Goal: Information Seeking & Learning: Learn about a topic

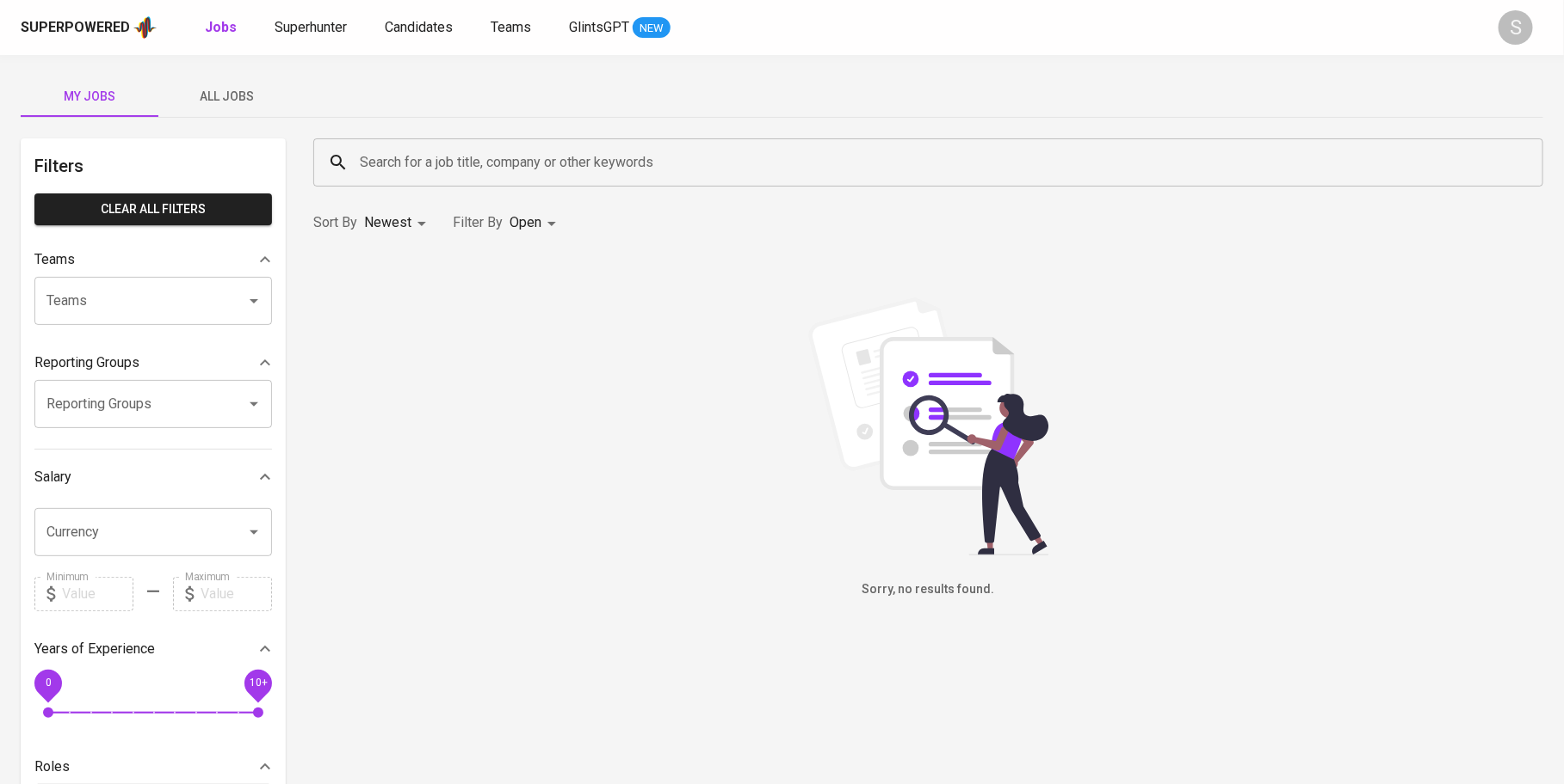
click at [234, 87] on span "All Jobs" at bounding box center [228, 97] width 117 height 22
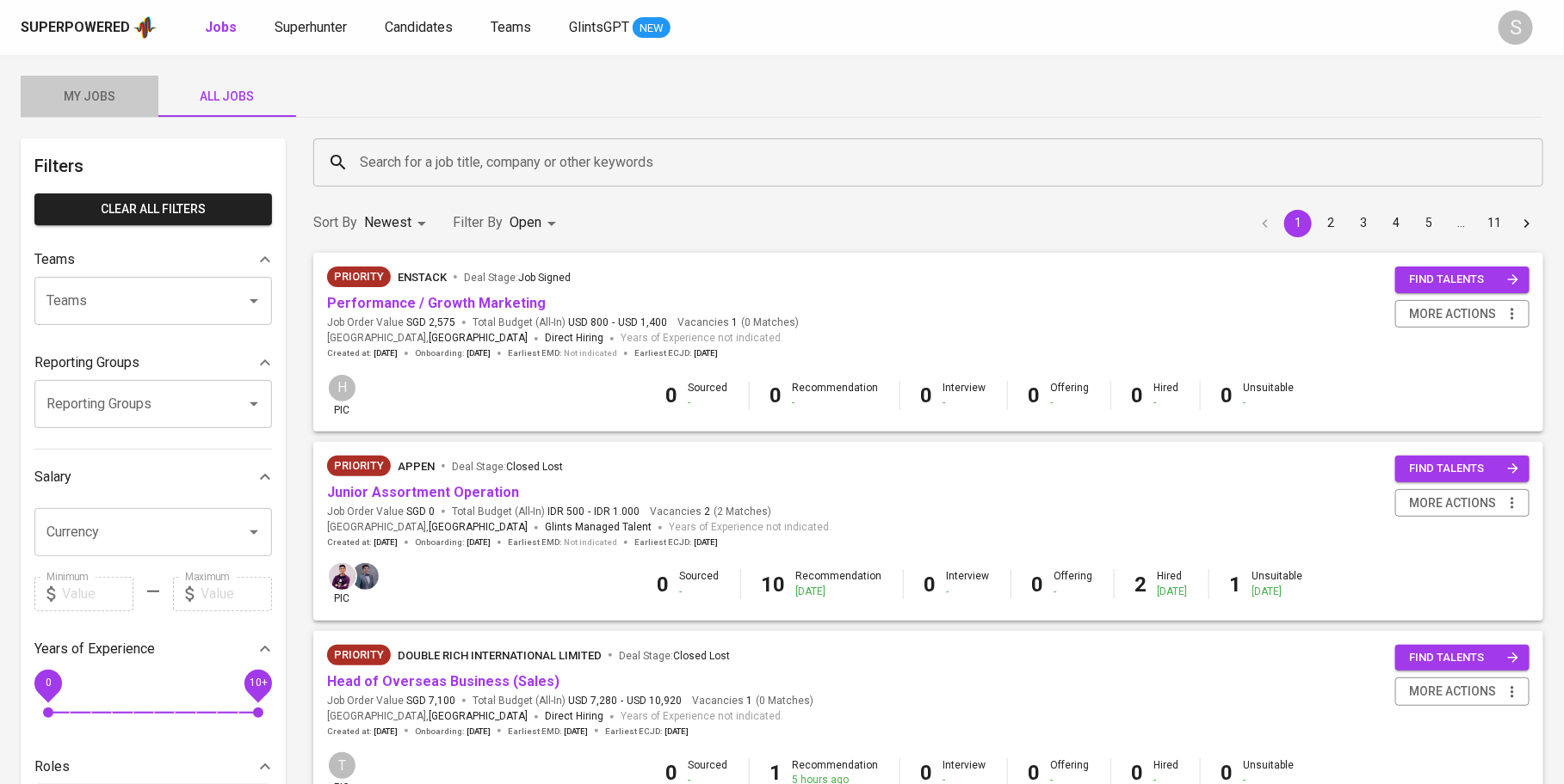
click at [102, 96] on span "My Jobs" at bounding box center [89, 97] width 117 height 22
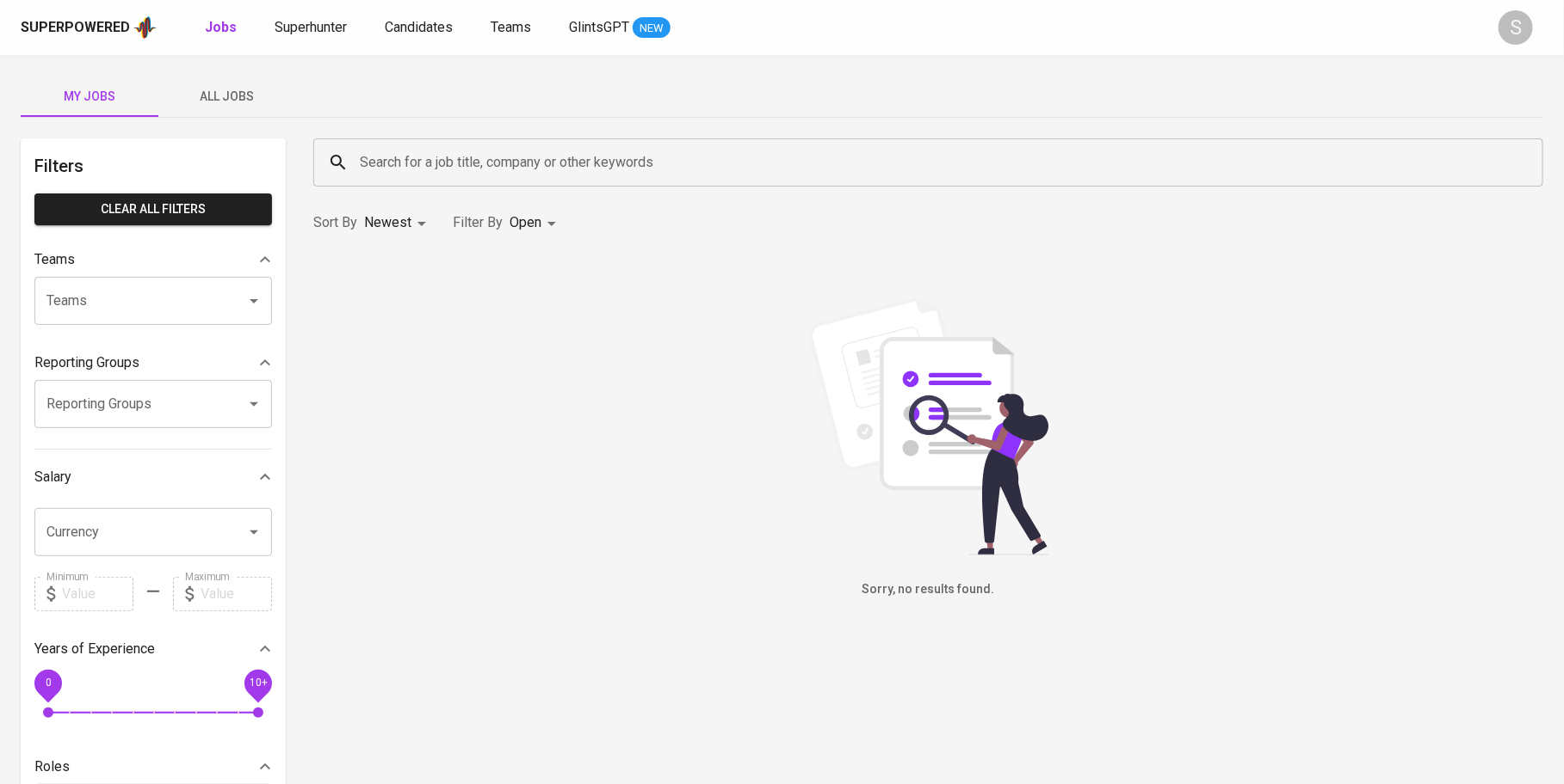
click at [550, 224] on body "Superpowered Jobs Superhunter Candidates Teams GlintsGPT NEW S My Jobs All Jobs…" at bounding box center [782, 586] width 1564 height 1174
click at [546, 483] on p "Closed" at bounding box center [535, 479] width 37 height 17
type input "OPEN,CLOSE"
checkbox input "true"
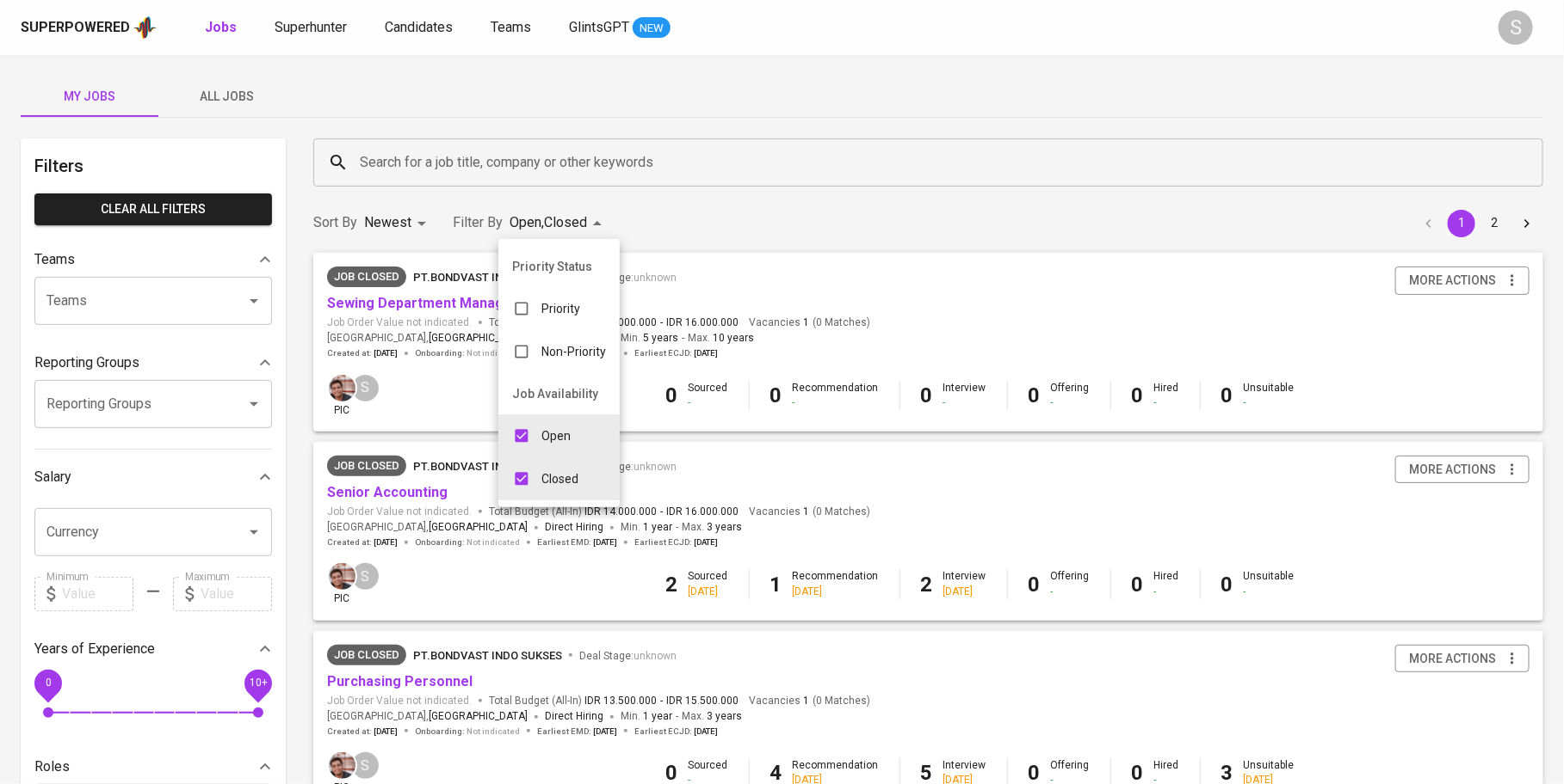
click at [425, 88] on div at bounding box center [782, 392] width 1564 height 784
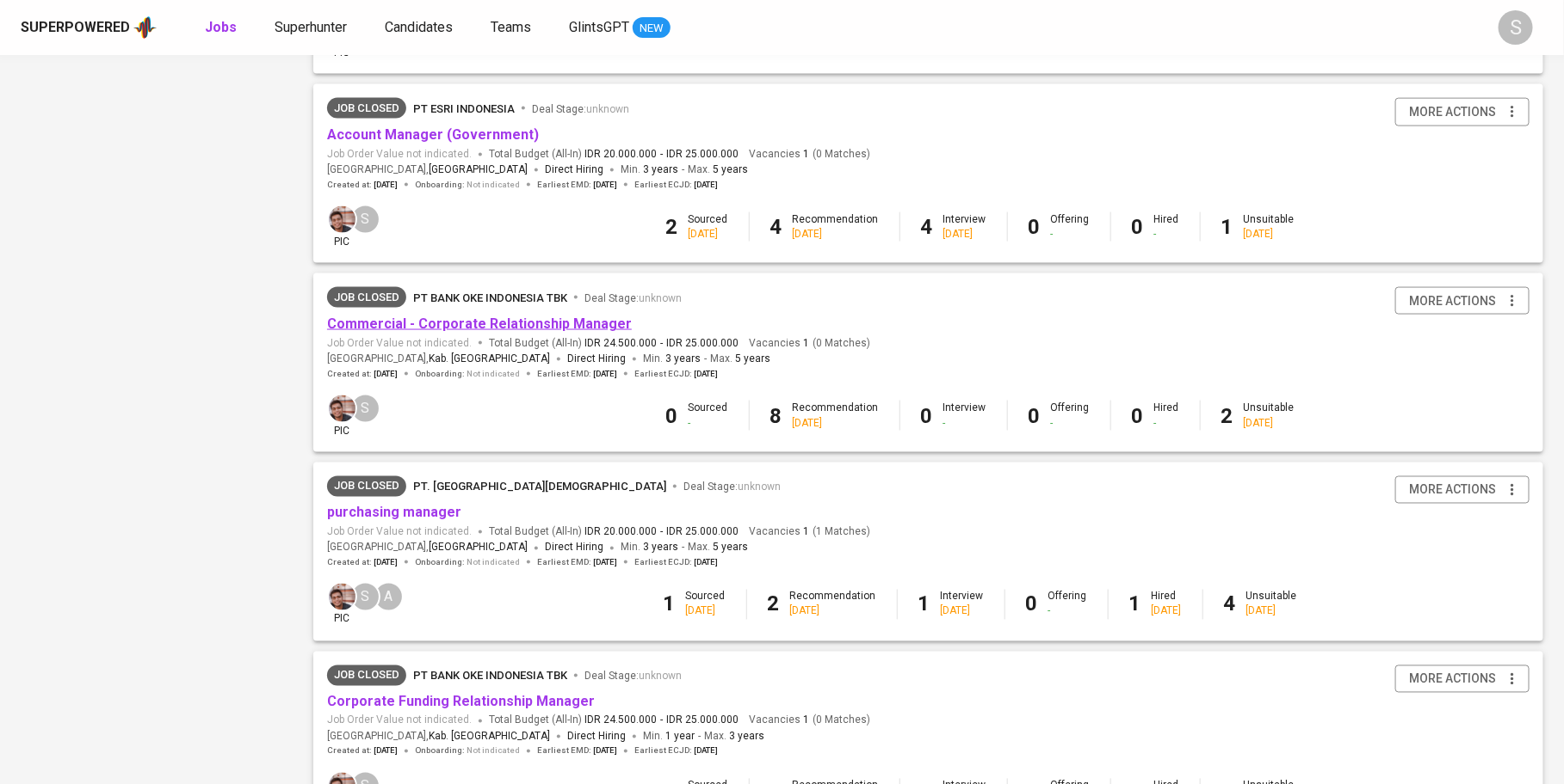
scroll to position [1464, 0]
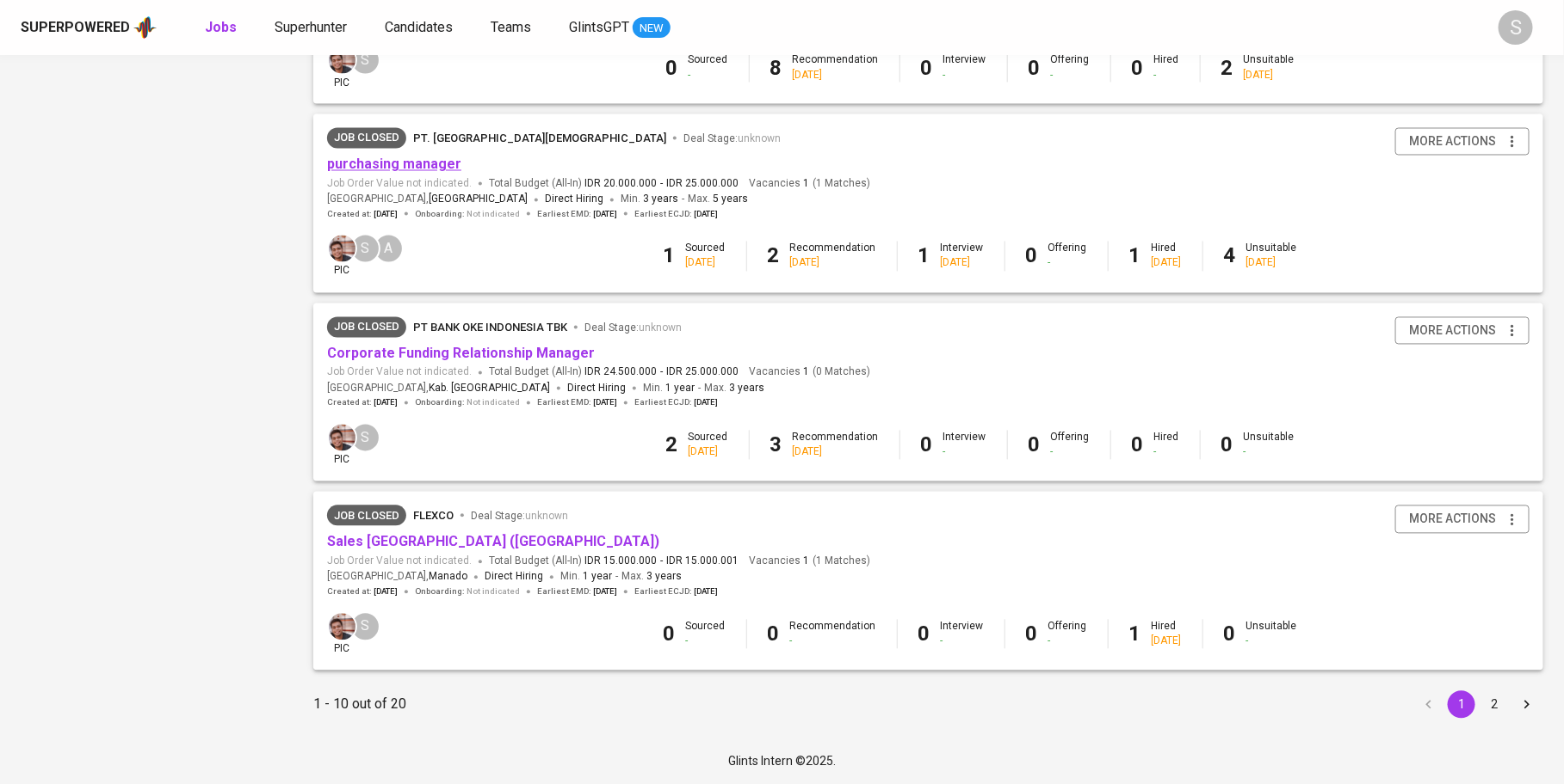
click at [447, 160] on link "purchasing manager" at bounding box center [395, 164] width 135 height 17
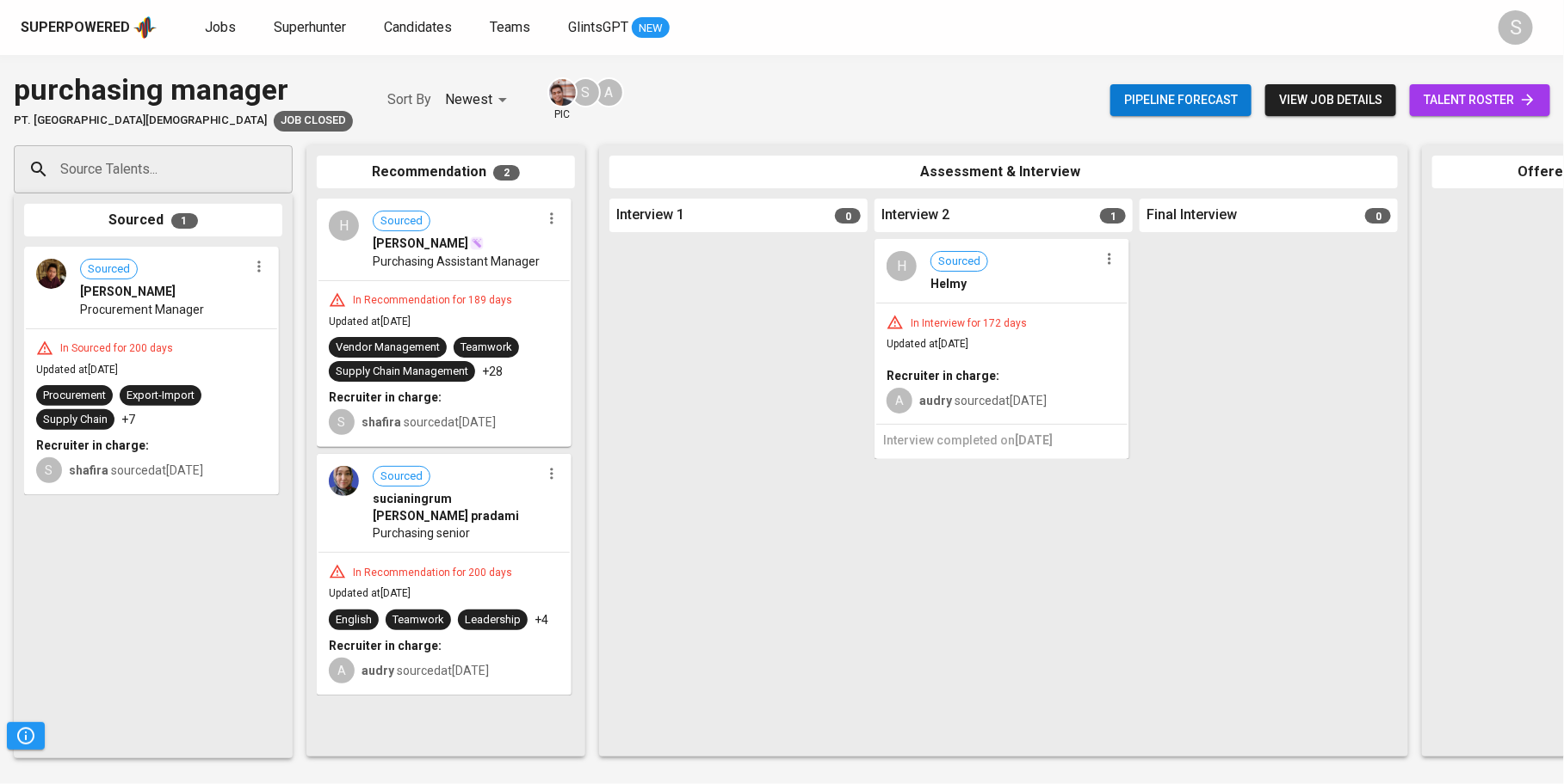
click at [1279, 103] on span "view job details" at bounding box center [1331, 100] width 103 height 22
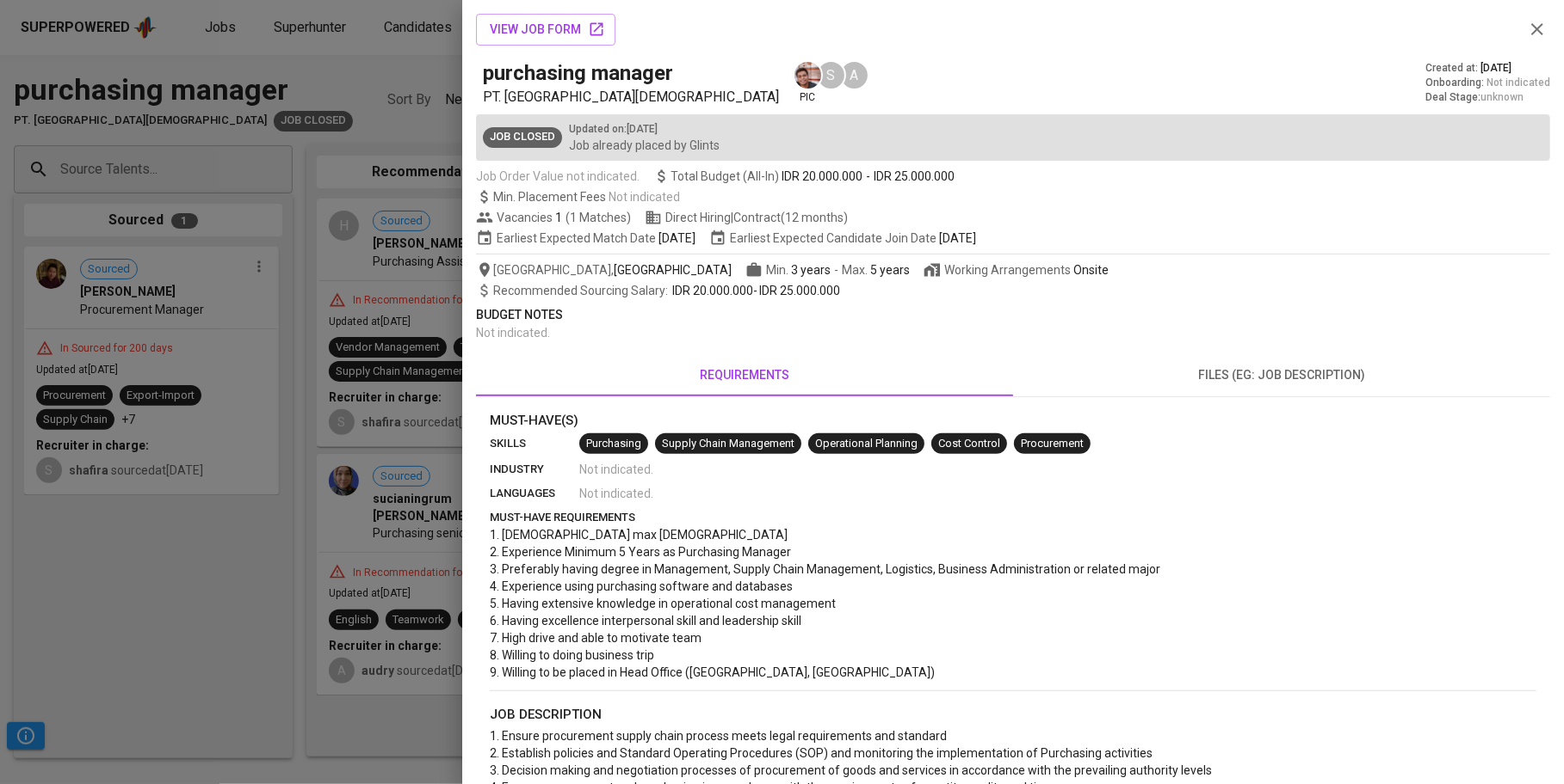
scroll to position [346, 0]
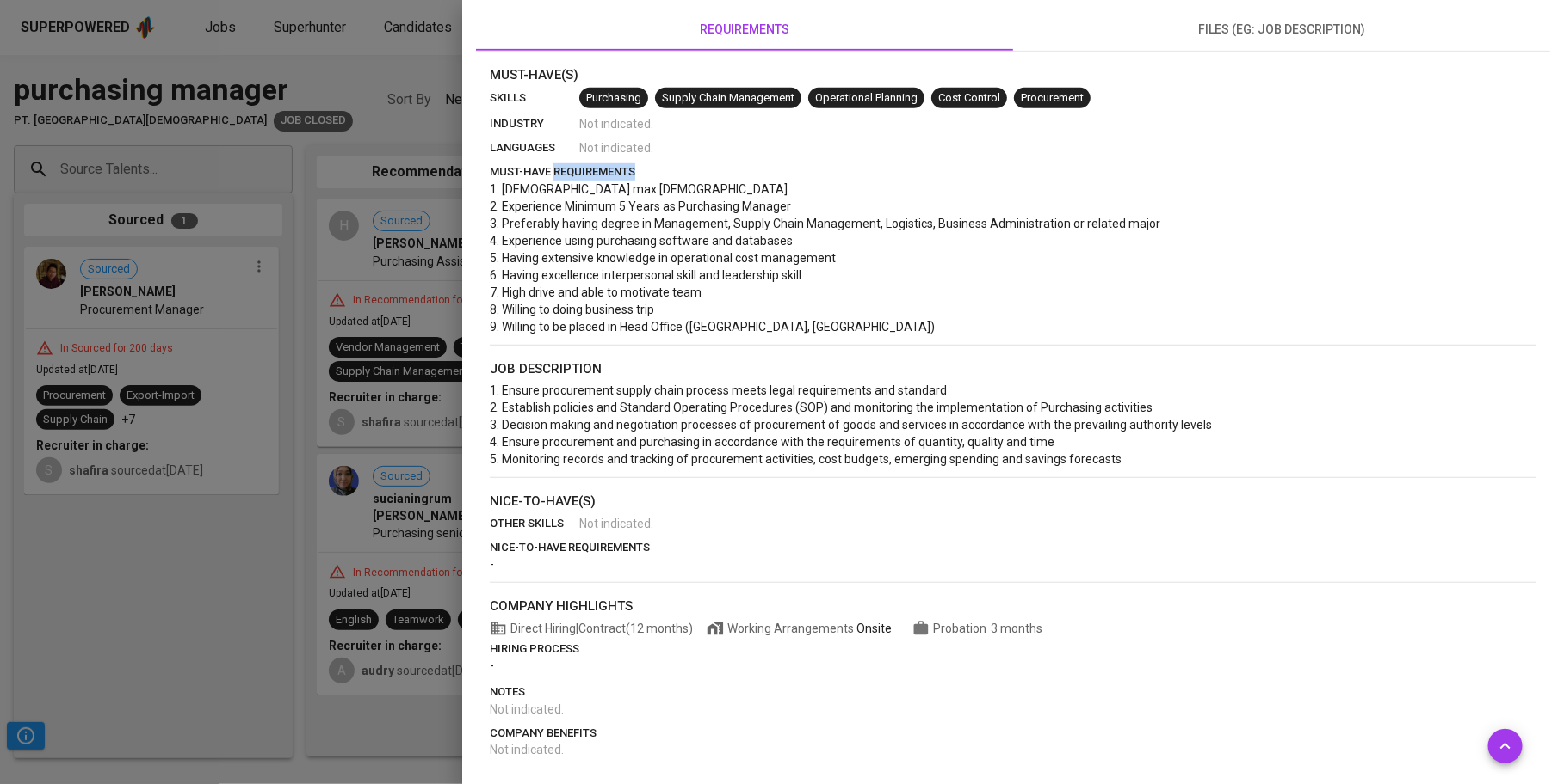
drag, startPoint x: 553, startPoint y: 169, endPoint x: 666, endPoint y: 165, distance: 113.1
click at [666, 166] on p "must-have requirements" at bounding box center [1013, 171] width 1047 height 17
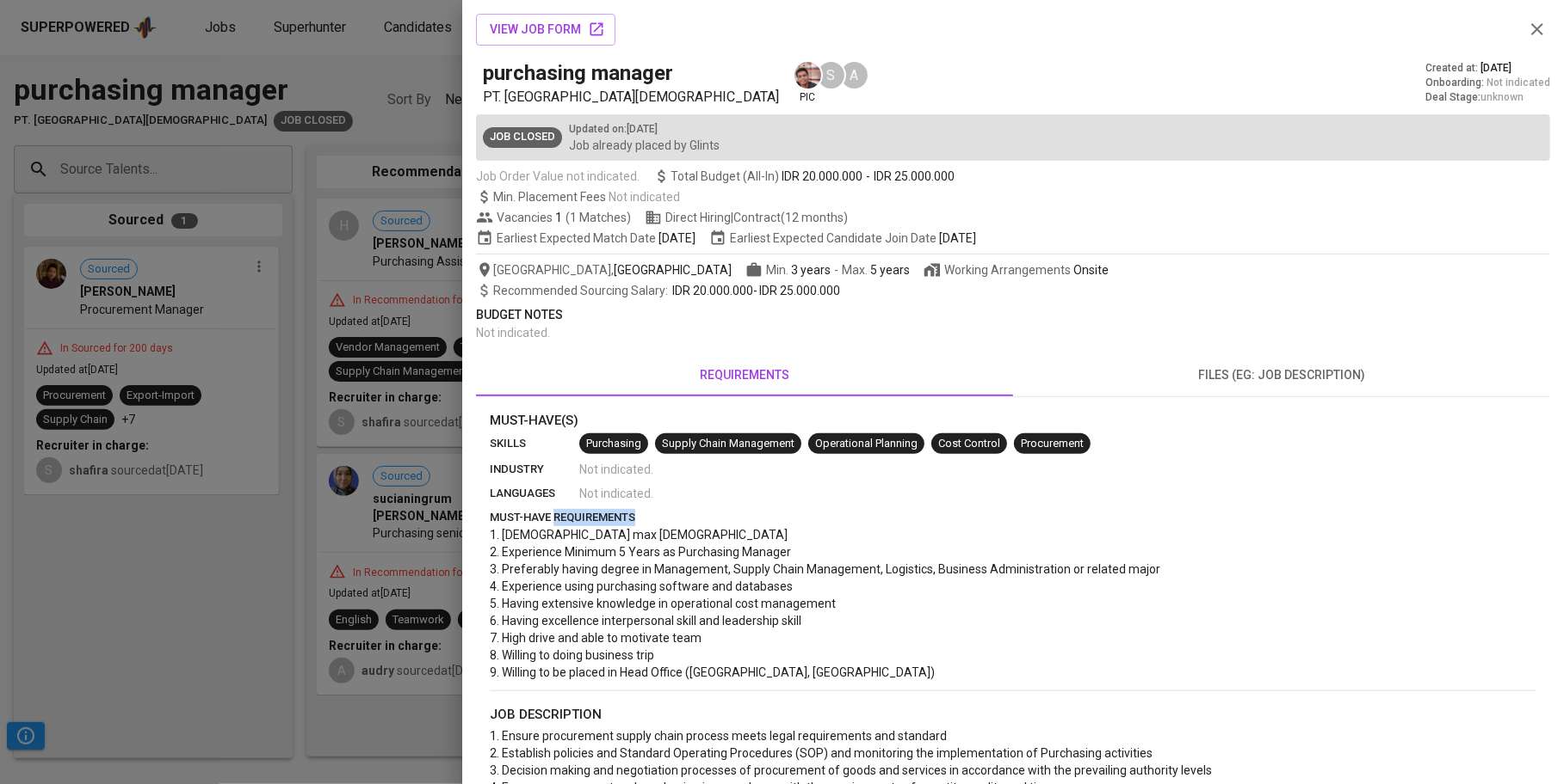
scroll to position [1, 0]
drag, startPoint x: 483, startPoint y: 92, endPoint x: 763, endPoint y: 92, distance: 280.0
click at [763, 92] on div "purchasing manager PT. Sany [DEMOGRAPHIC_DATA] pic S A" at bounding box center [676, 82] width 387 height 48
click at [598, 84] on h5 "purchasing manager" at bounding box center [578, 72] width 190 height 28
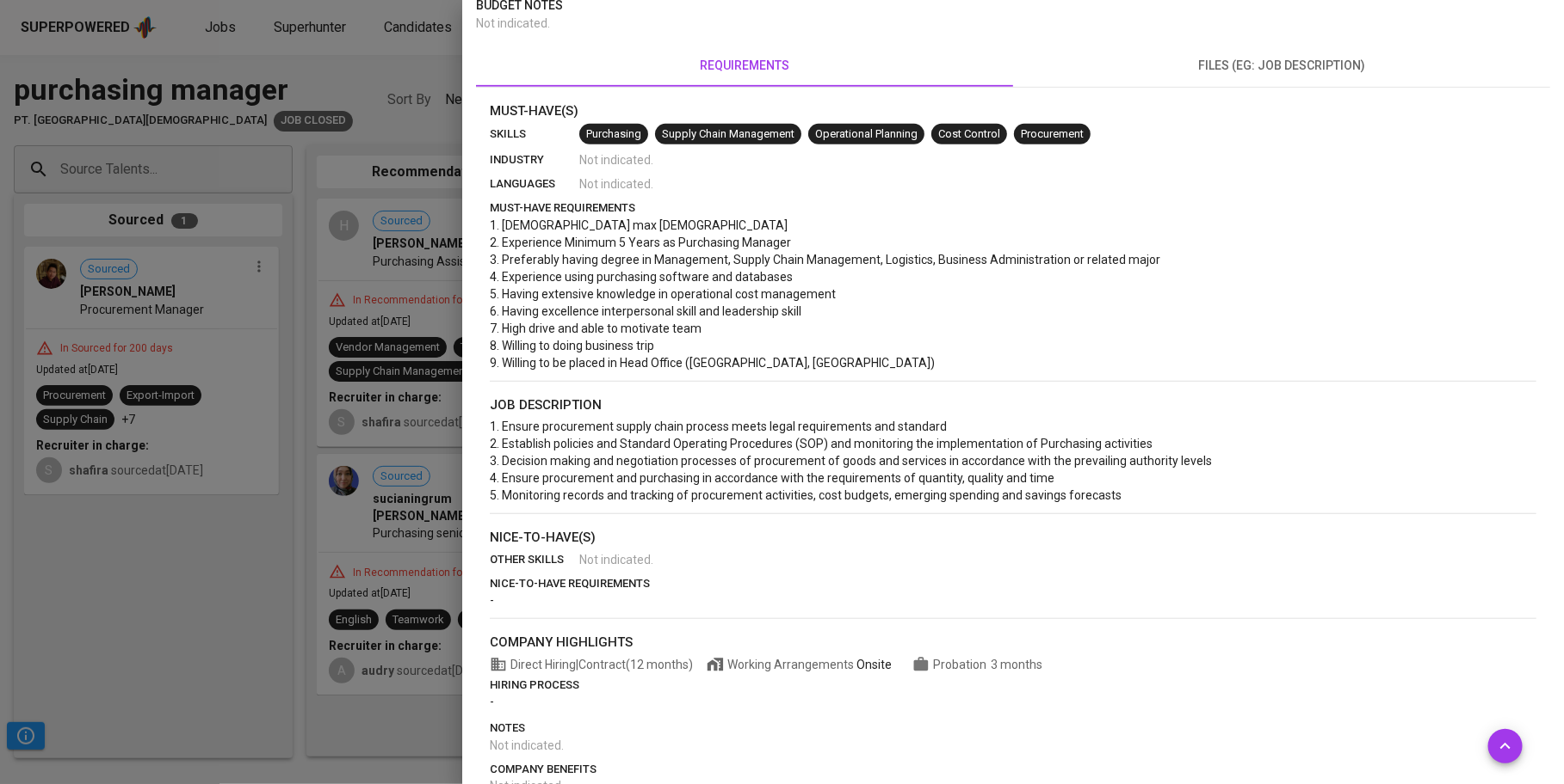
scroll to position [346, 0]
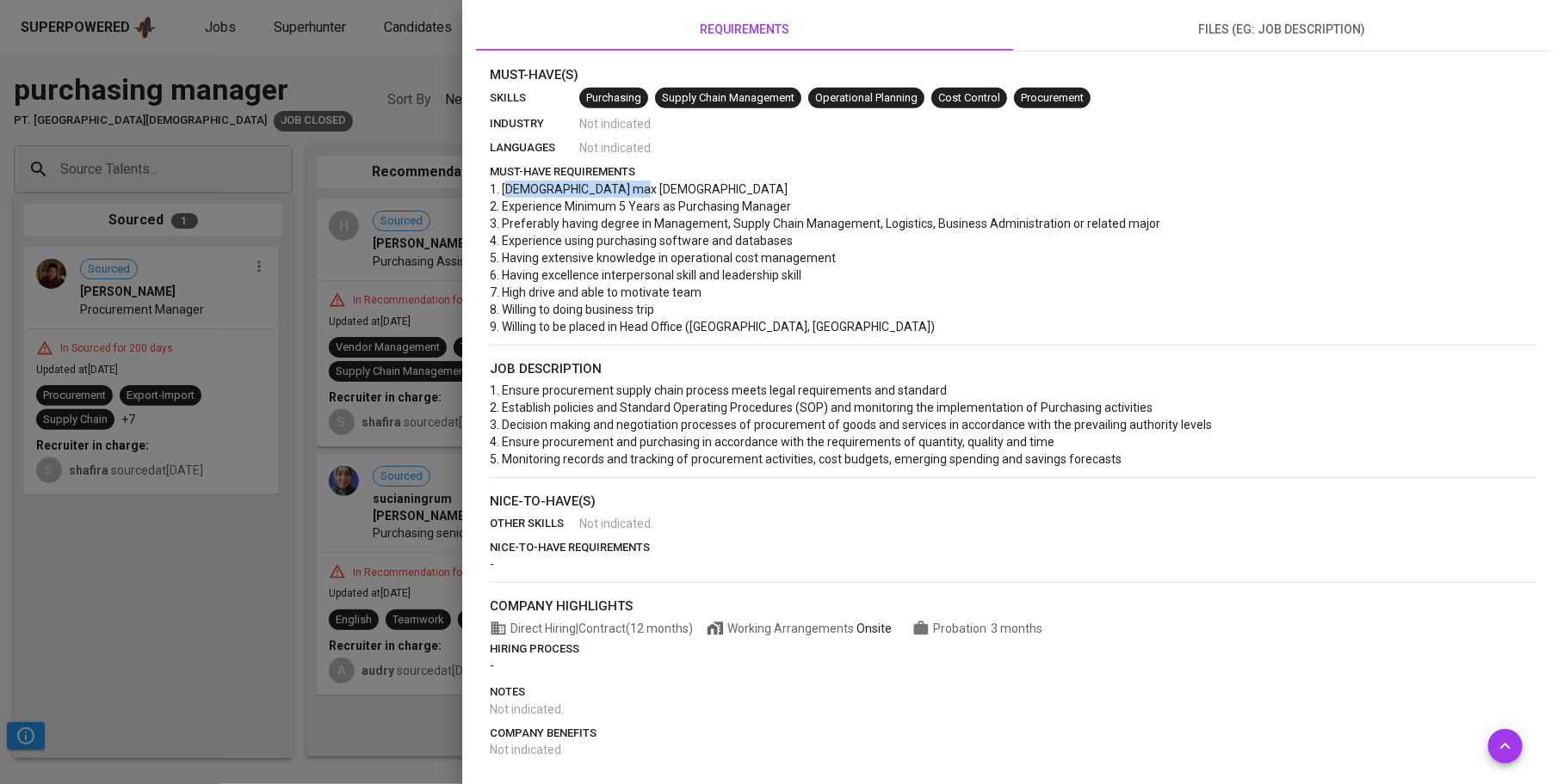
drag, startPoint x: 512, startPoint y: 192, endPoint x: 648, endPoint y: 192, distance: 136.0
click at [648, 192] on p "1. [DEMOGRAPHIC_DATA] max [DEMOGRAPHIC_DATA] 2. Experience Minimum 5 Years as P…" at bounding box center [1013, 258] width 1047 height 155
drag, startPoint x: 798, startPoint y: 202, endPoint x: 499, endPoint y: 196, distance: 299.1
click at [495, 193] on p "1. [DEMOGRAPHIC_DATA] max [DEMOGRAPHIC_DATA] 2. Experience Minimum 5 Years as P…" at bounding box center [1013, 258] width 1047 height 155
click at [780, 255] on span "1. [DEMOGRAPHIC_DATA] max [DEMOGRAPHIC_DATA] 2. Experience Minimum 5 Years as P…" at bounding box center [825, 257] width 671 height 151
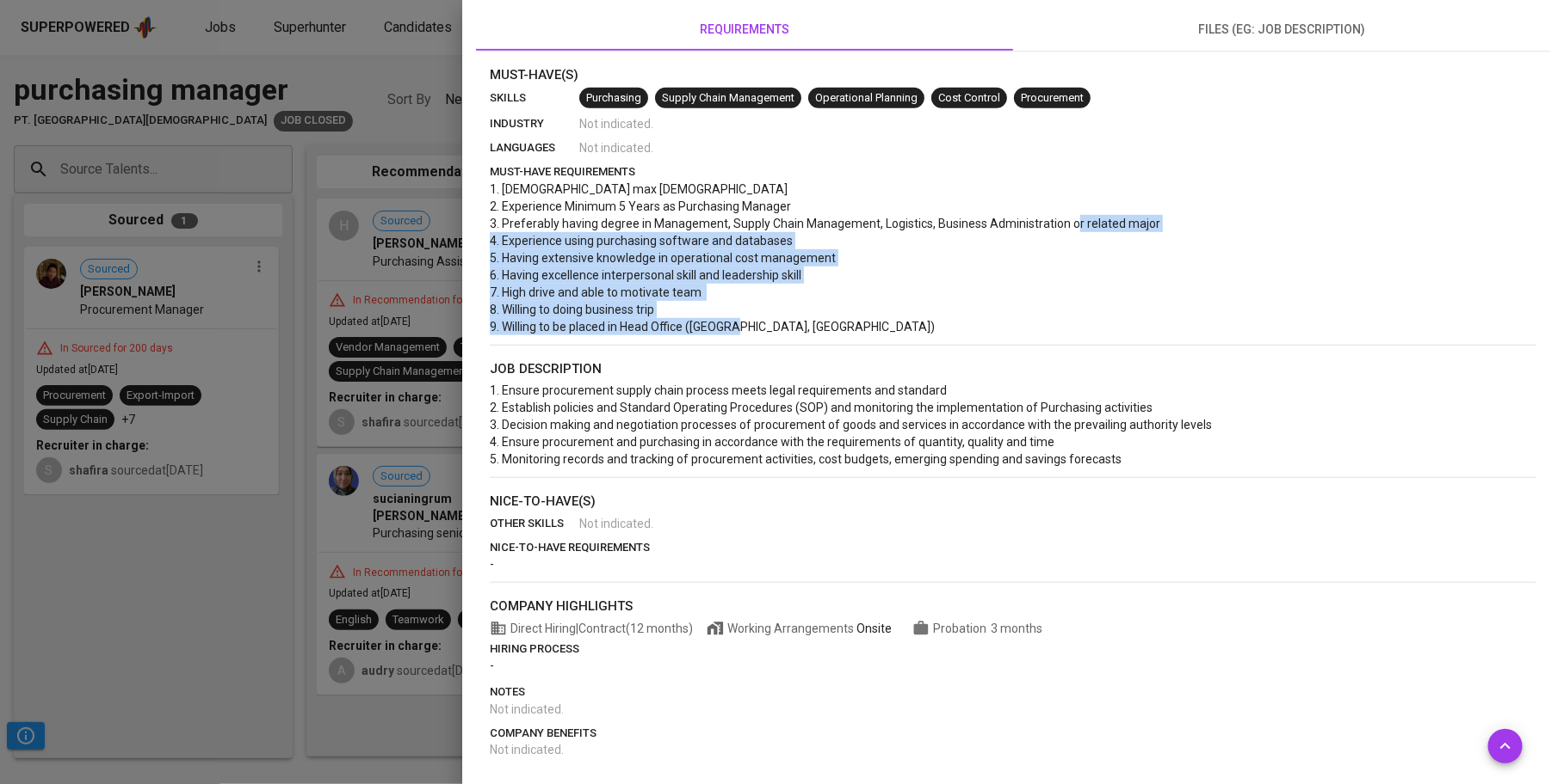
drag, startPoint x: 509, startPoint y: 238, endPoint x: 861, endPoint y: 326, distance: 362.8
click at [861, 326] on p "1. [DEMOGRAPHIC_DATA] max [DEMOGRAPHIC_DATA] 2. Experience Minimum 5 Years as P…" at bounding box center [1013, 258] width 1047 height 155
click at [631, 315] on p "1. [DEMOGRAPHIC_DATA] max [DEMOGRAPHIC_DATA] 2. Experience Minimum 5 Years as P…" at bounding box center [1013, 258] width 1047 height 155
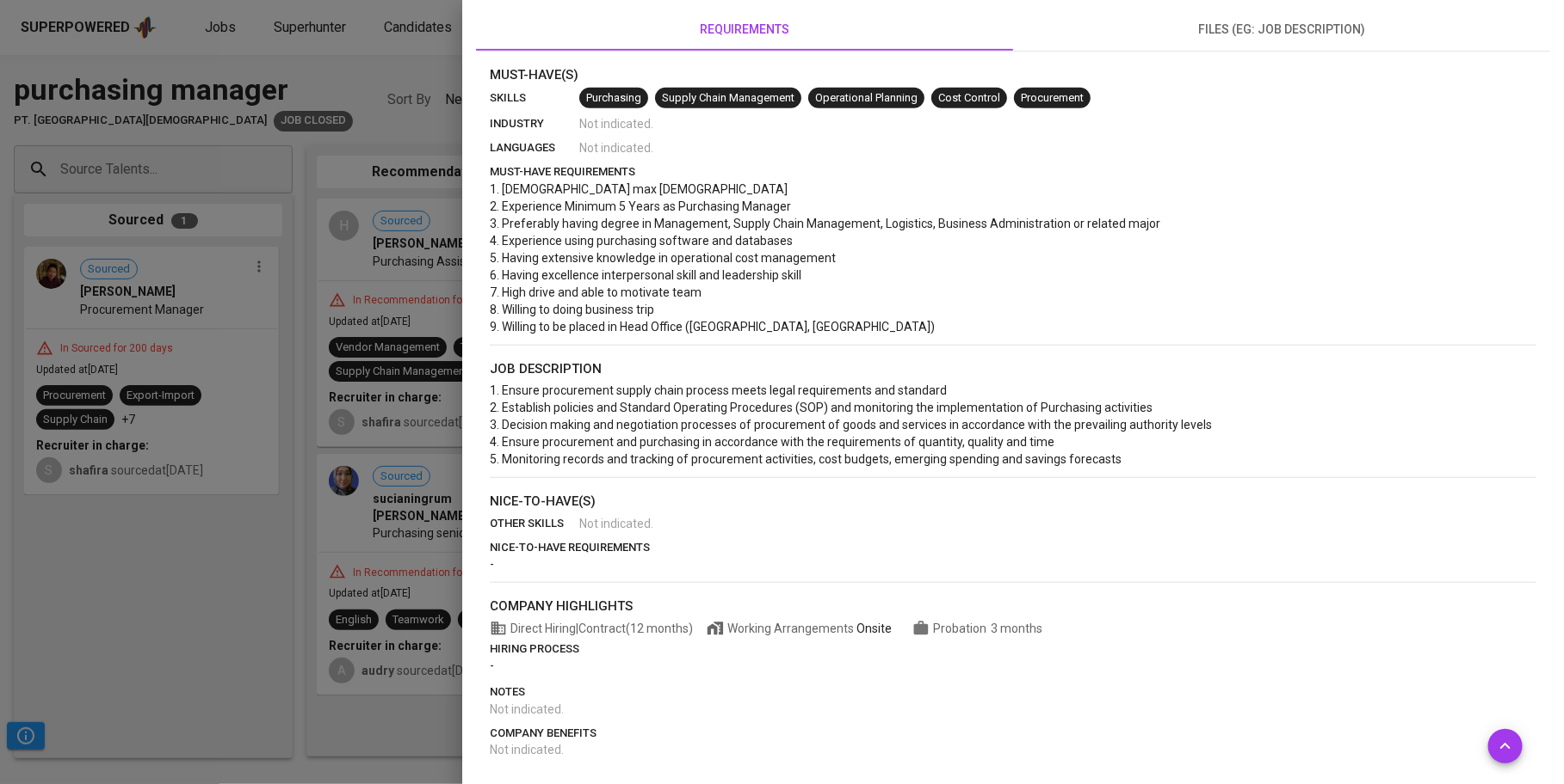
click at [631, 315] on p "1. [DEMOGRAPHIC_DATA] max [DEMOGRAPHIC_DATA] 2. Experience Minimum 5 Years as P…" at bounding box center [1013, 258] width 1047 height 155
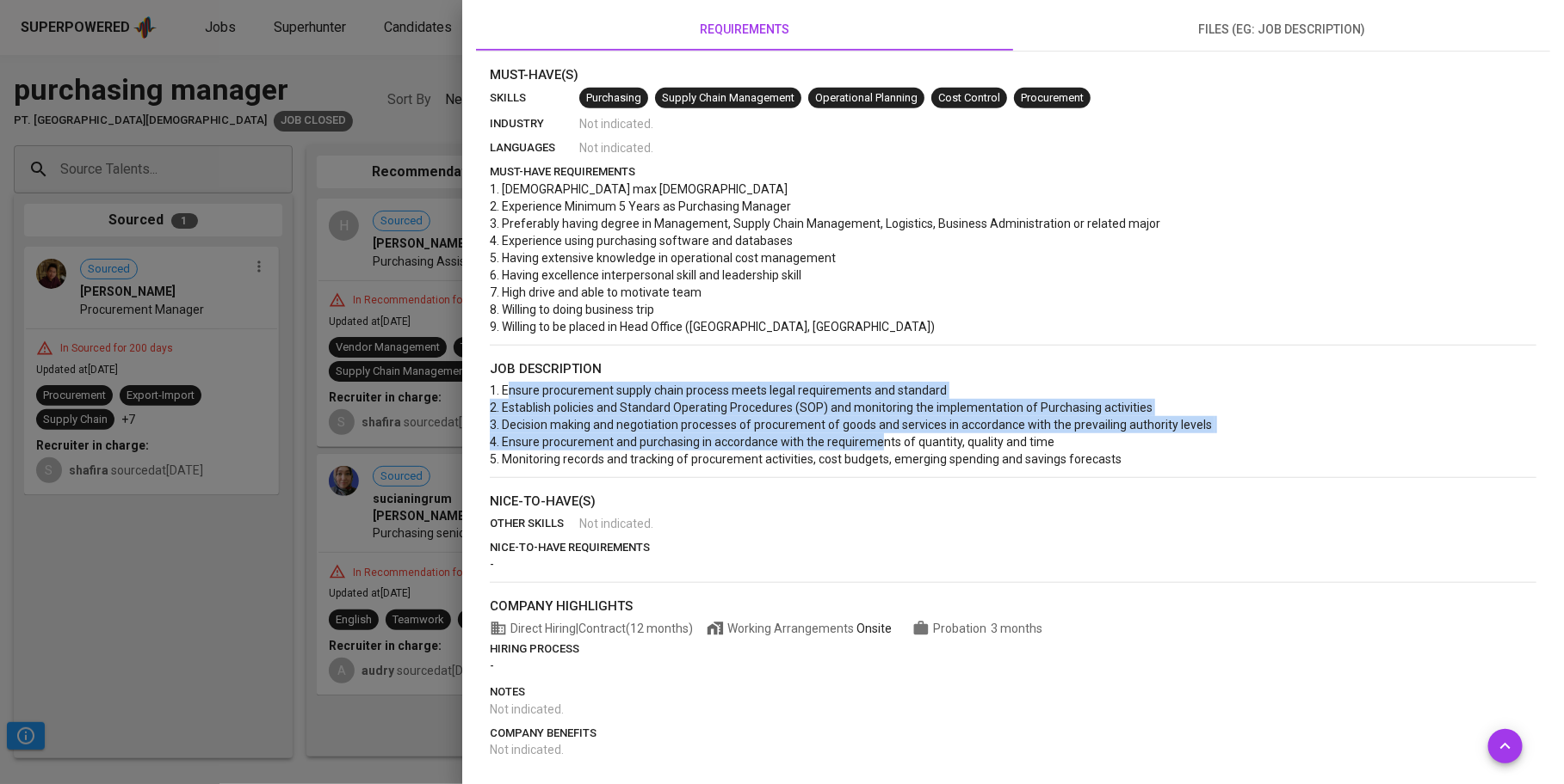
drag, startPoint x: 507, startPoint y: 382, endPoint x: 874, endPoint y: 436, distance: 371.0
click at [875, 438] on span "1. Ensure procurement supply chain process meets legal requirements and standar…" at bounding box center [852, 425] width 724 height 83
click at [600, 411] on span "1. Ensure procurement supply chain process meets legal requirements and standar…" at bounding box center [852, 425] width 724 height 83
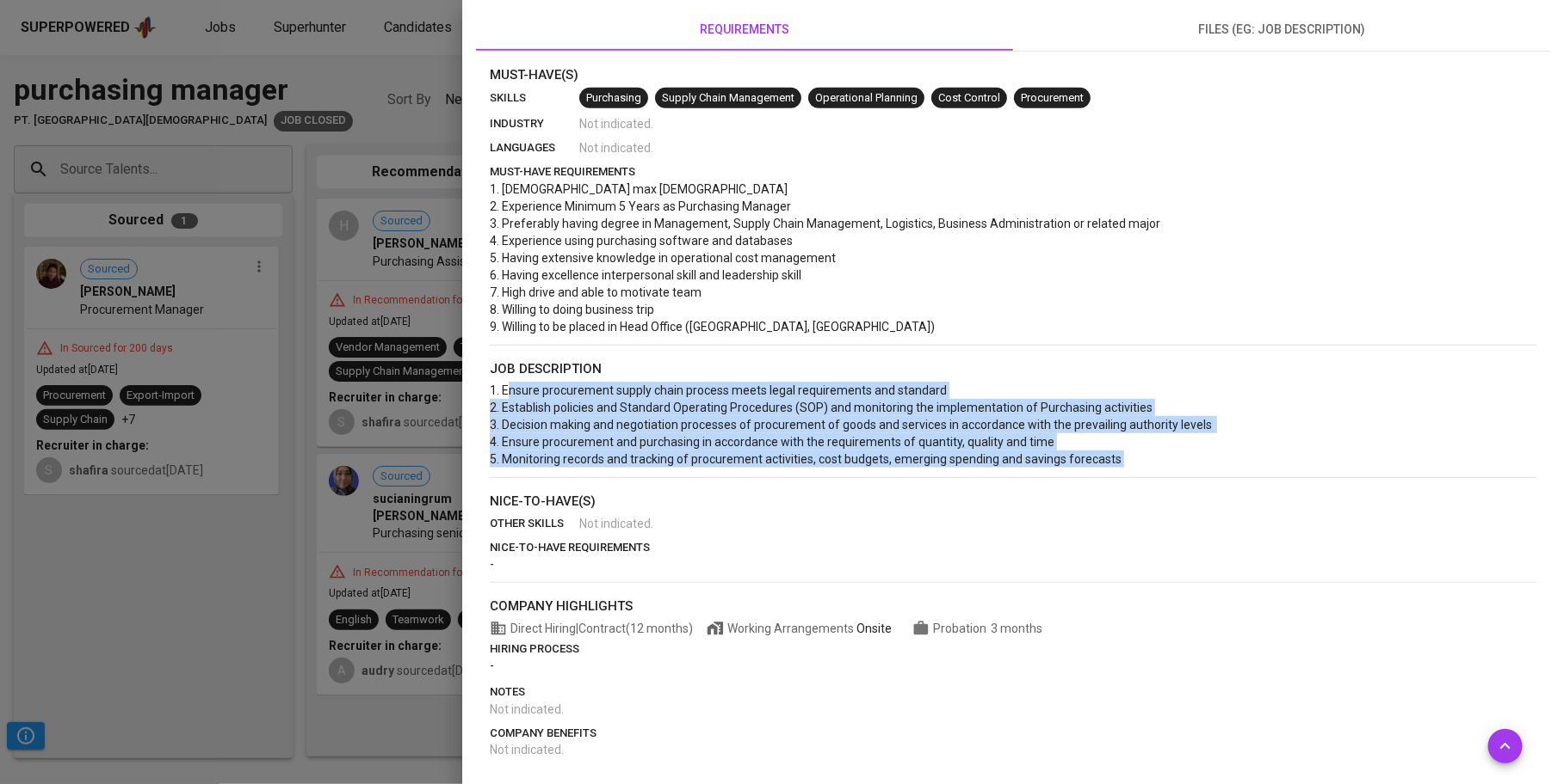
drag, startPoint x: 506, startPoint y: 392, endPoint x: 1135, endPoint y: 485, distance: 635.8
click at [1139, 482] on div "Must-Have(s) skills Purchasing Supply Chain Management Operational Planning Cos…" at bounding box center [1013, 412] width 1047 height 694
click at [969, 301] on p "1. [DEMOGRAPHIC_DATA] max [DEMOGRAPHIC_DATA] 2. Experience Minimum 5 Years as P…" at bounding box center [1013, 258] width 1047 height 155
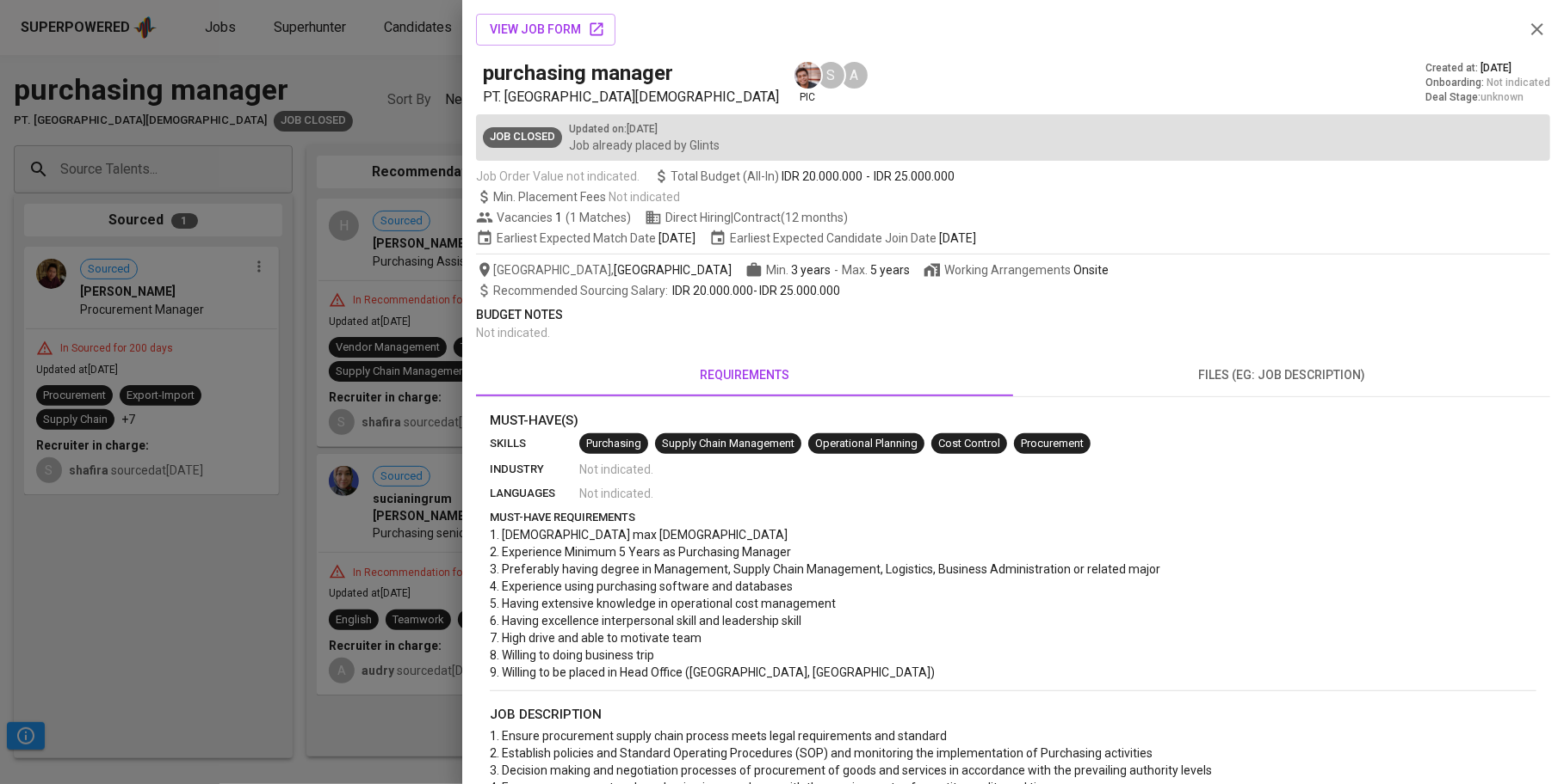
scroll to position [1, 0]
click at [192, 532] on div at bounding box center [782, 392] width 1564 height 784
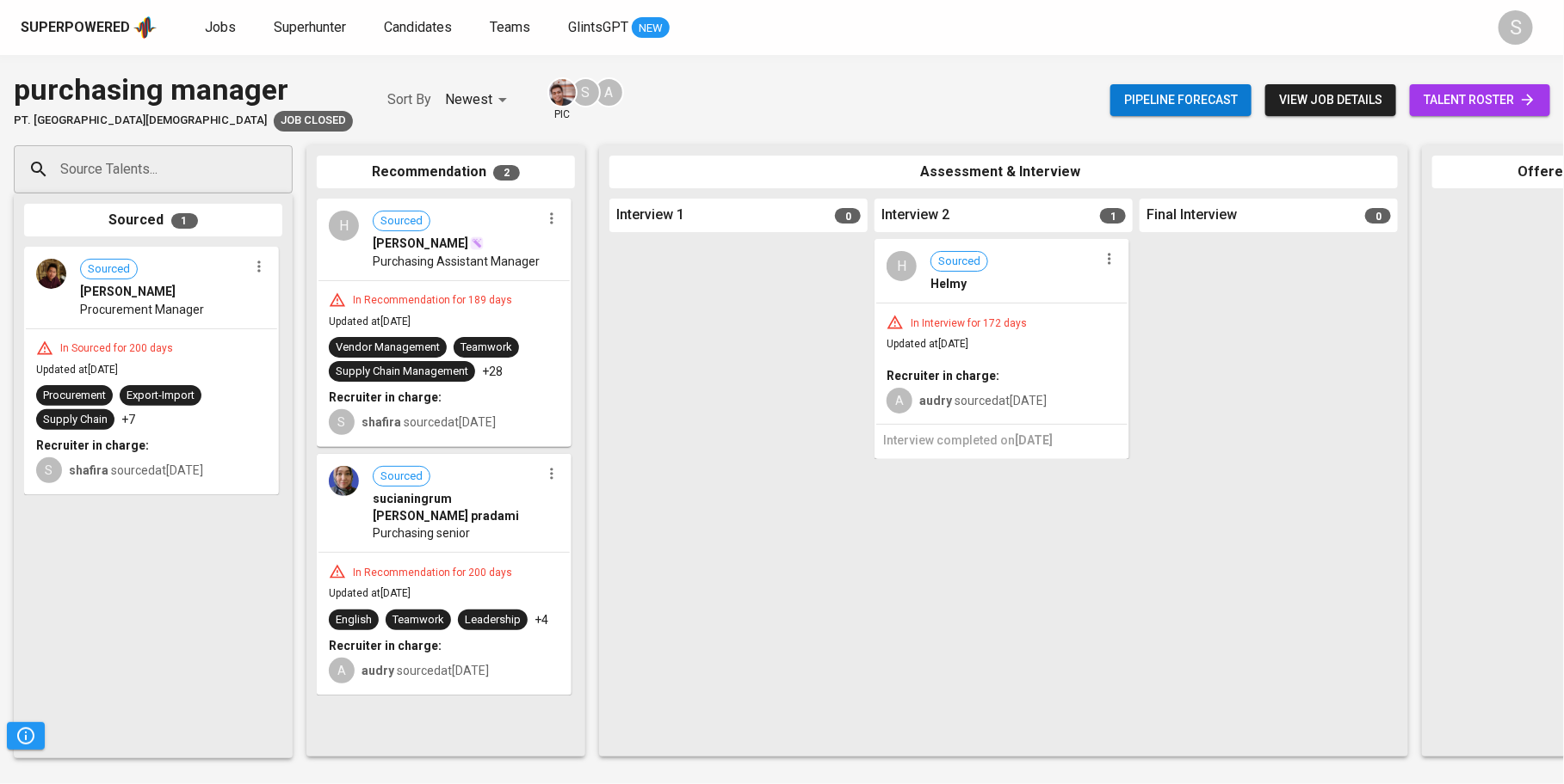
scroll to position [0, 750]
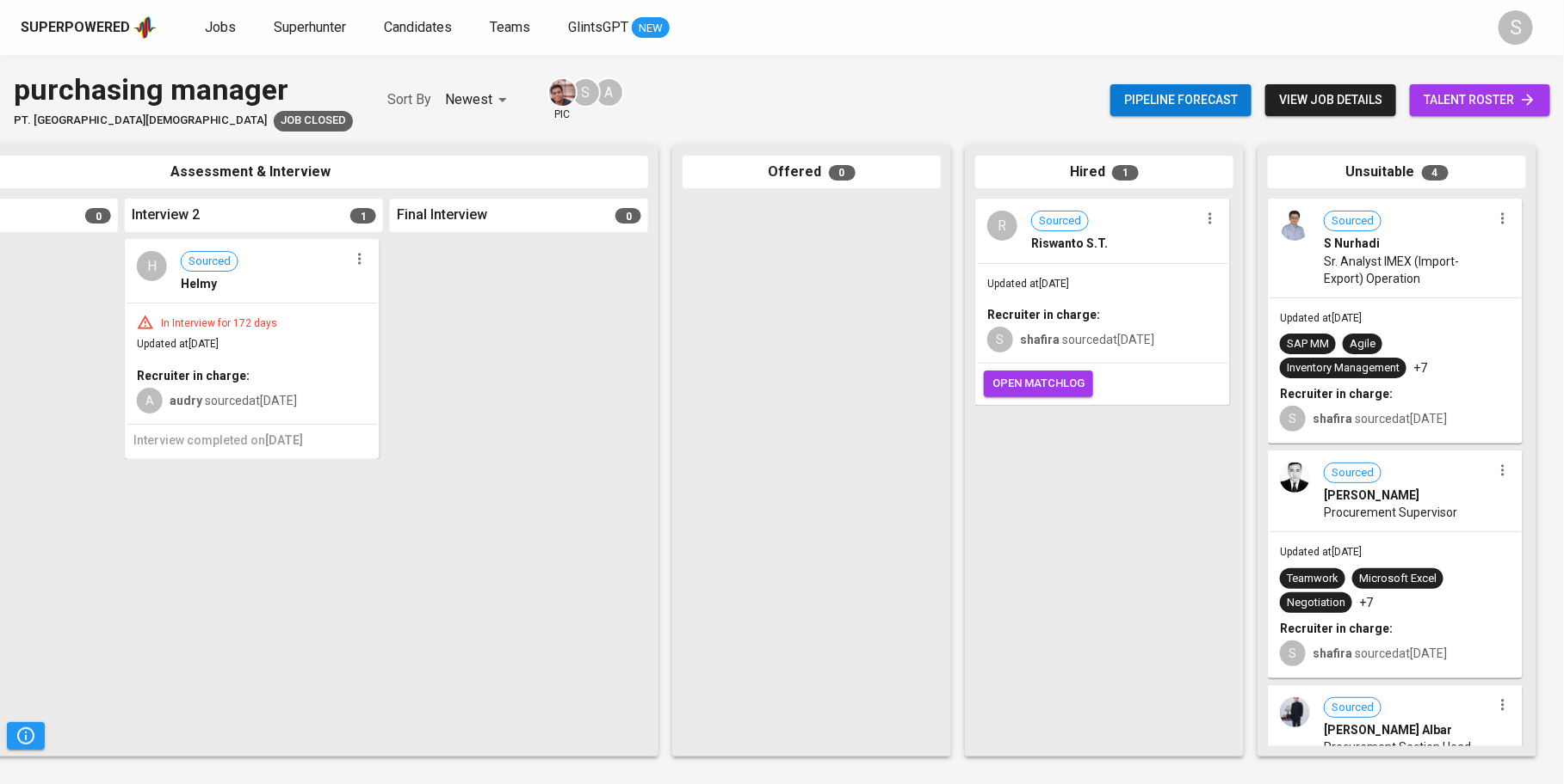
click at [1149, 228] on span "Sourced Riswanto S.T." at bounding box center [1115, 231] width 168 height 42
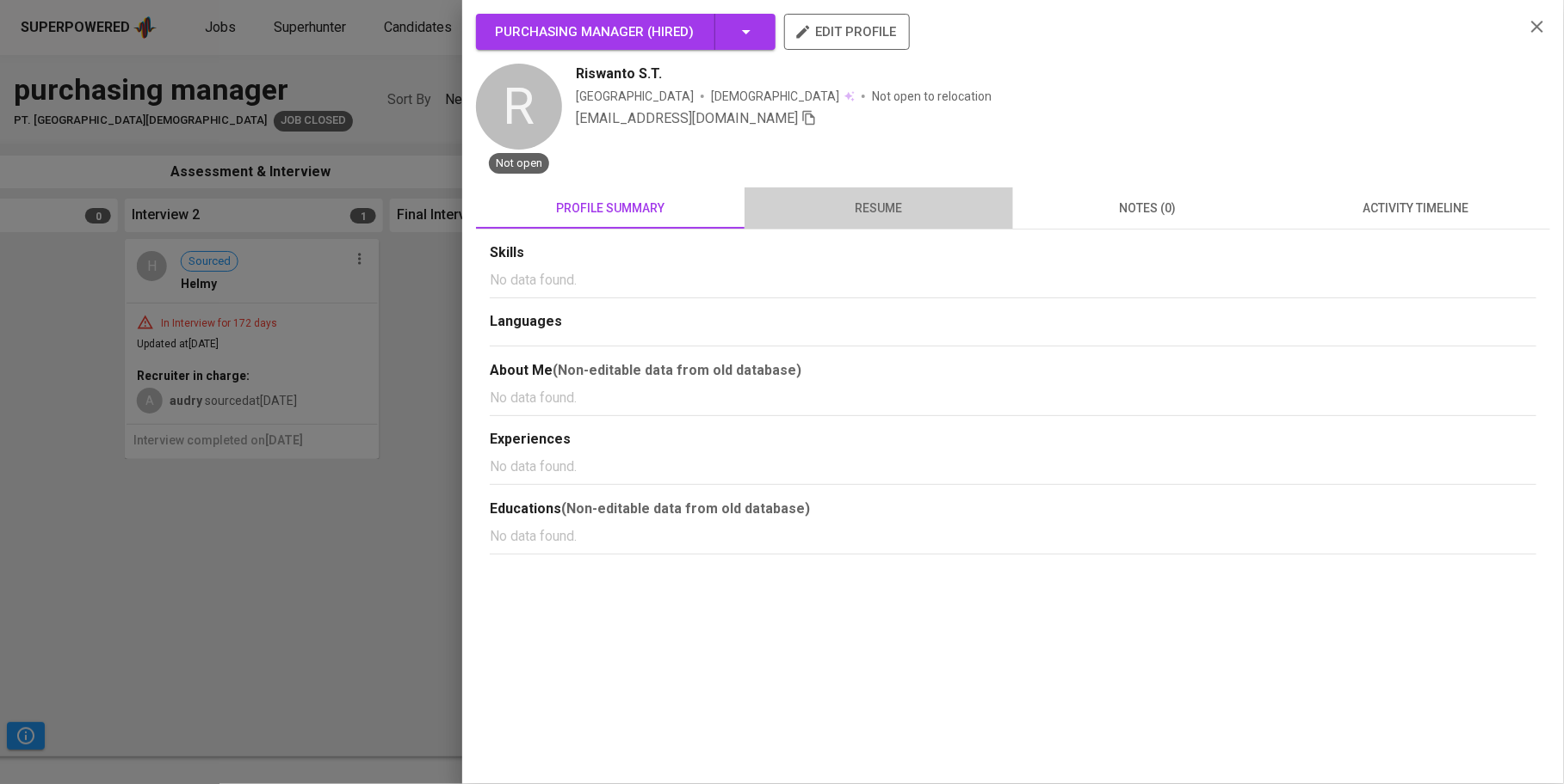
click at [816, 210] on span "resume" at bounding box center [878, 209] width 248 height 22
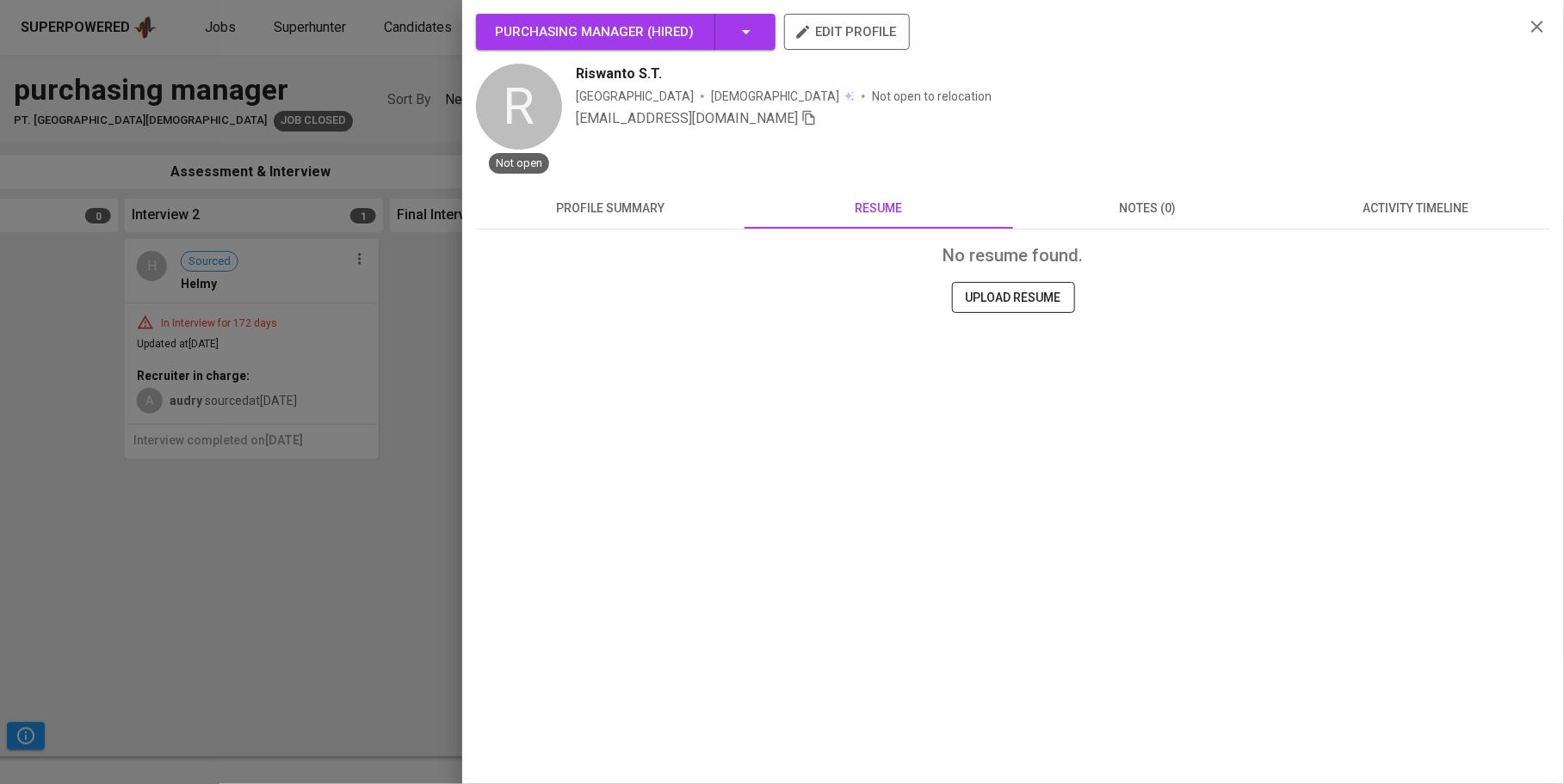
click at [709, 222] on button "profile summary" at bounding box center [609, 209] width 268 height 42
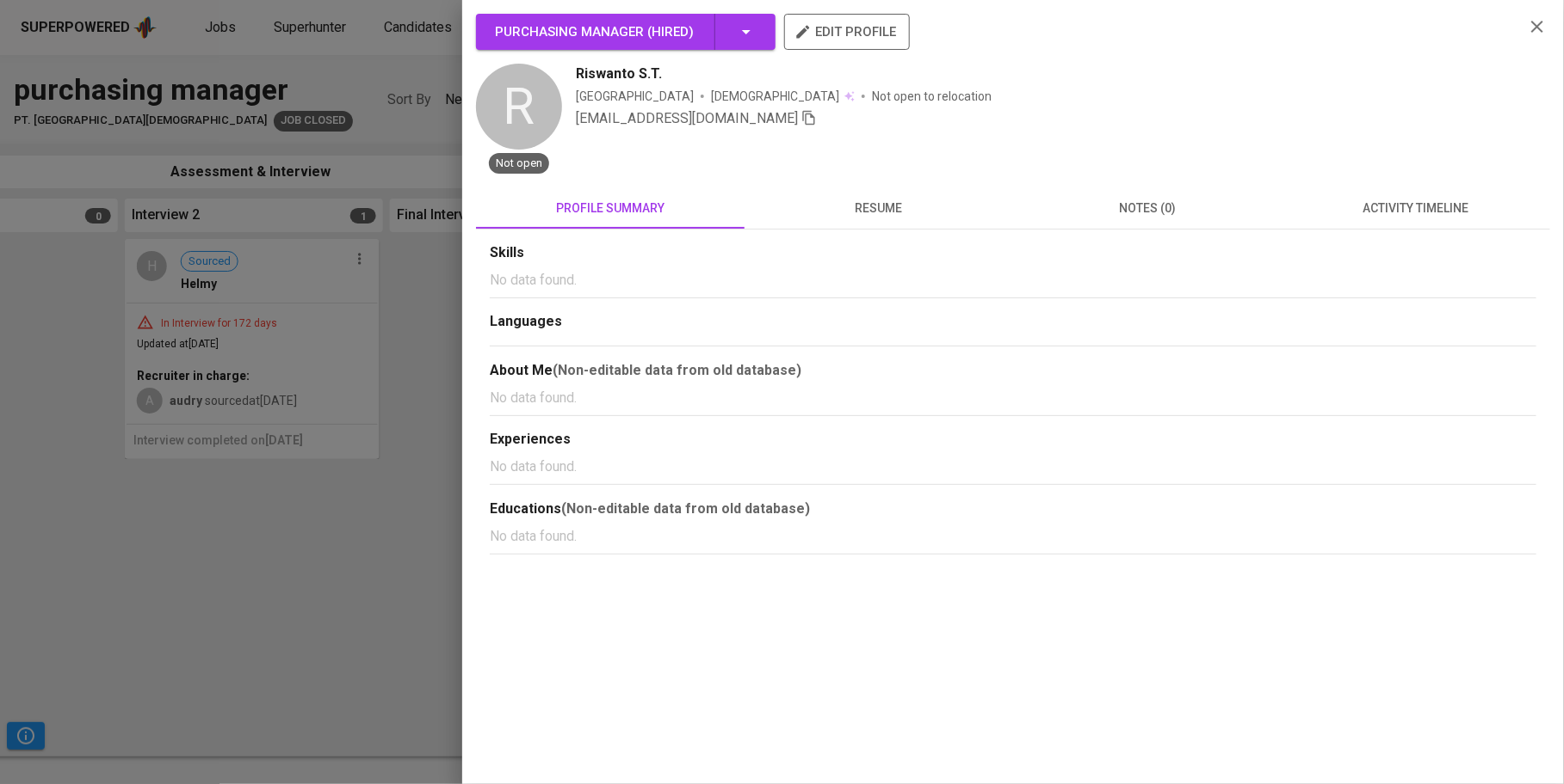
click at [472, 262] on div "purchasing manager ( Hired ) edit profile R Not open Riswanto S.T. Indonesia [D…" at bounding box center [1013, 392] width 1102 height 784
click at [1541, 23] on icon "button" at bounding box center [1537, 27] width 12 height 12
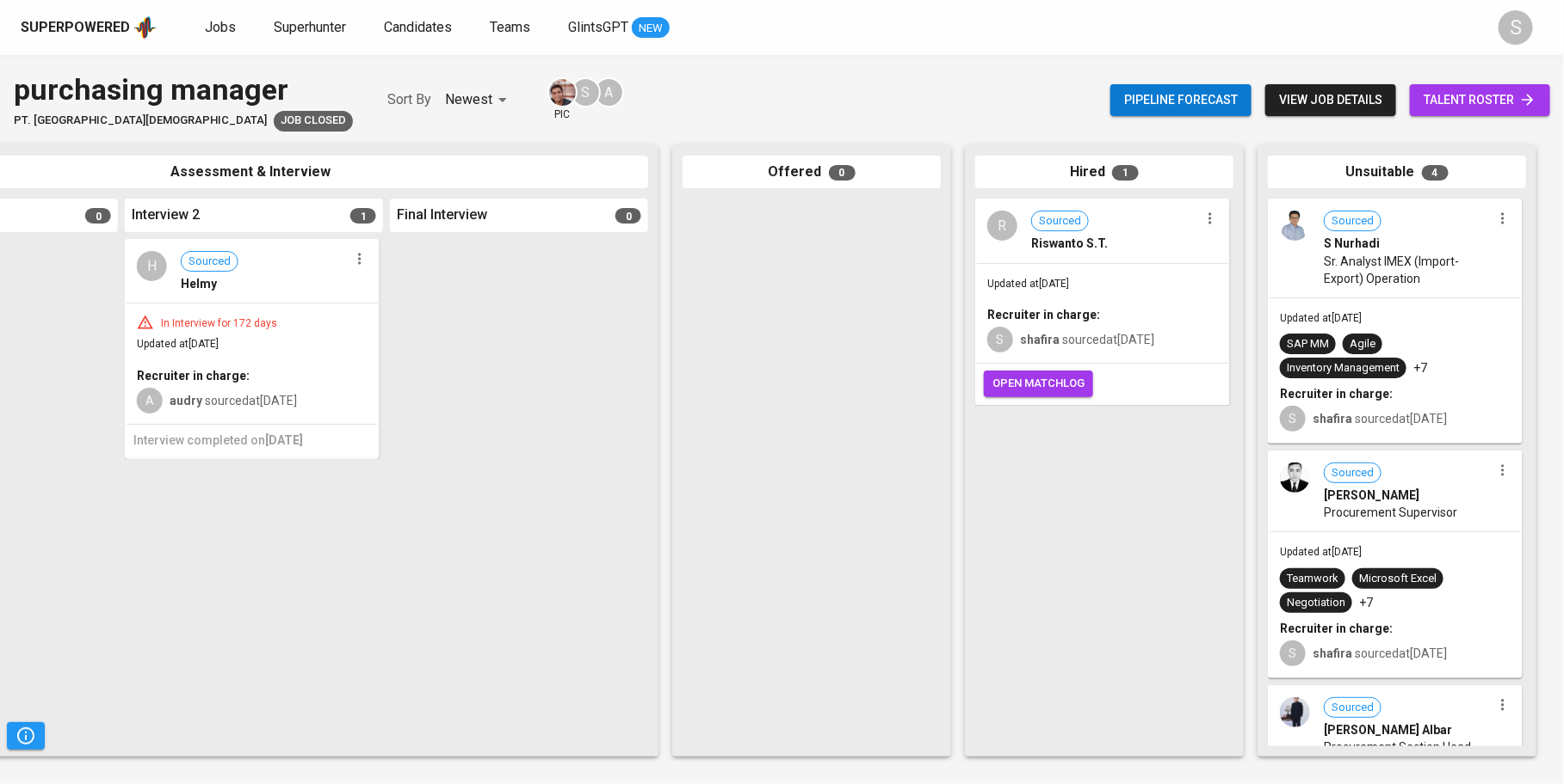
click at [1322, 97] on span "view job details" at bounding box center [1331, 100] width 103 height 22
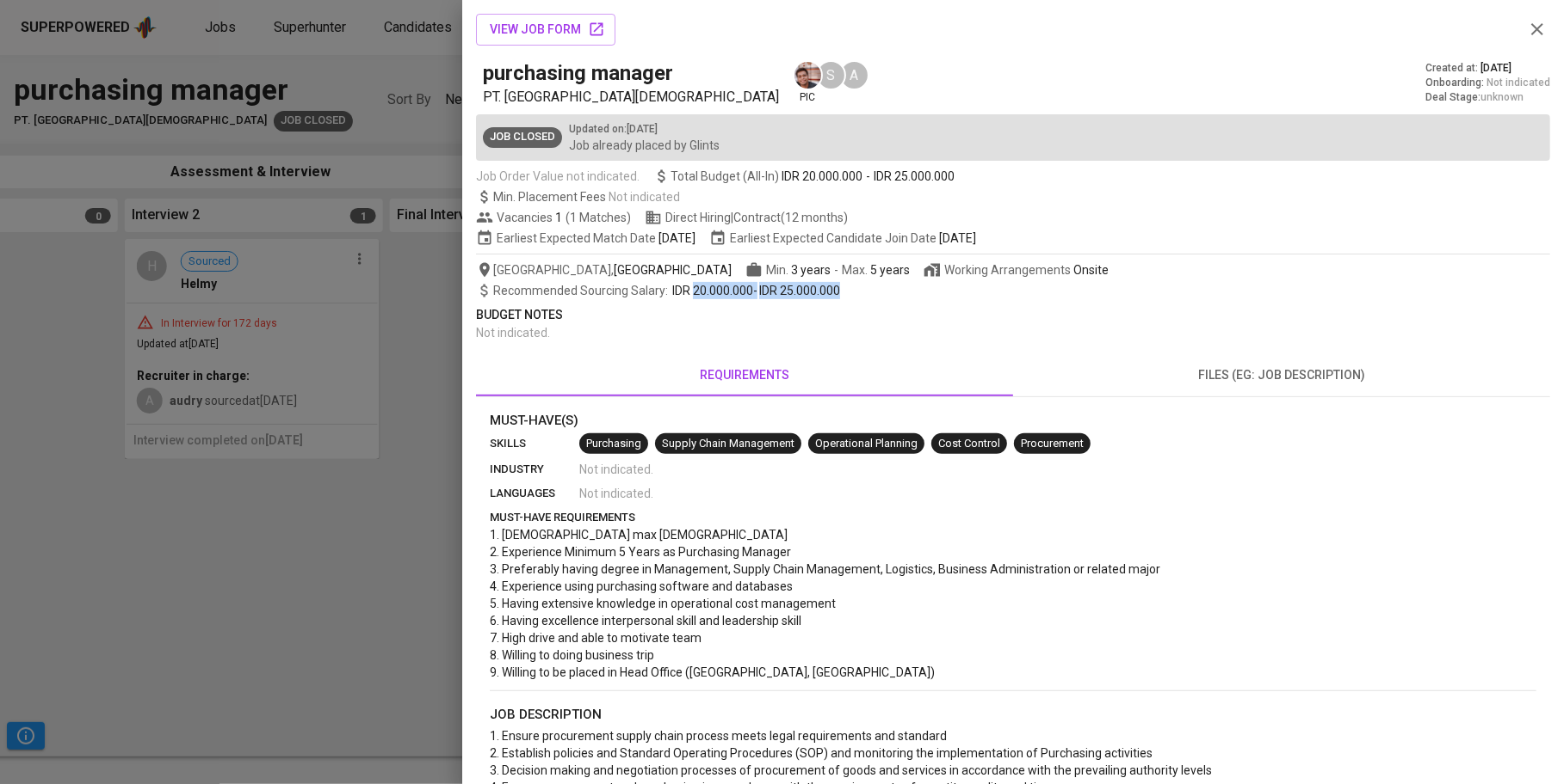
drag, startPoint x: 691, startPoint y: 288, endPoint x: 909, endPoint y: 284, distance: 218.0
click at [909, 284] on div "Recommended Sourcing Salary : IDR 20.000.000 - IDR 25.000.000" at bounding box center [1013, 290] width 1074 height 17
click at [582, 480] on section "Must-Have(s) skills Purchasing Supply Chain Management Operational Planning Cos…" at bounding box center [1013, 548] width 1047 height 273
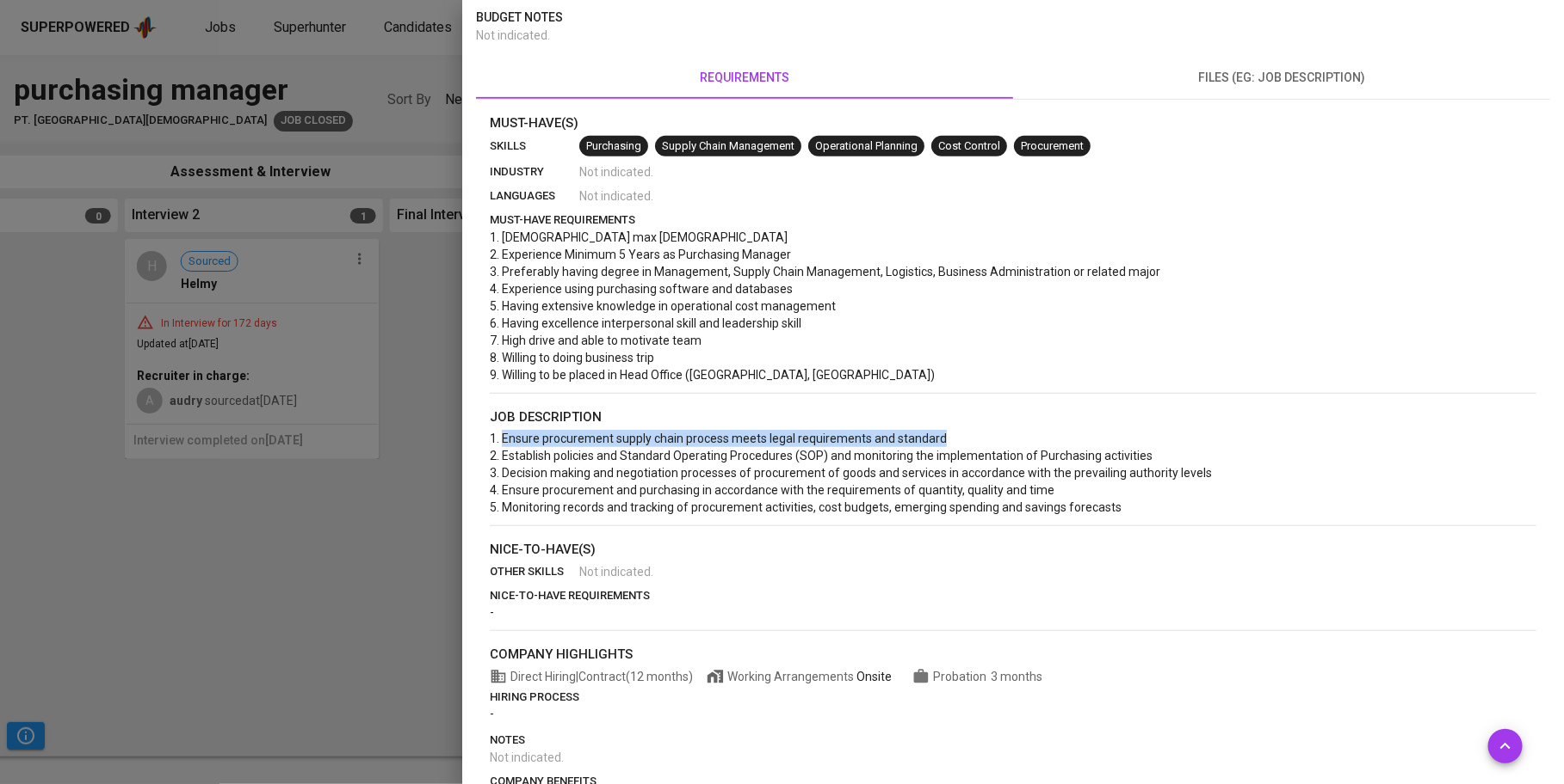
drag, startPoint x: 503, startPoint y: 435, endPoint x: 1034, endPoint y: 434, distance: 531.0
click at [1034, 435] on p "1. Ensure procurement supply chain process meets legal requirements and standar…" at bounding box center [1013, 473] width 1047 height 86
copy span "Ensure procurement supply chain process meets legal requirements and standard"
click at [758, 481] on span "1. Ensure procurement supply chain process meets legal requirements and standar…" at bounding box center [852, 474] width 724 height 83
drag, startPoint x: 507, startPoint y: 451, endPoint x: 1042, endPoint y: 437, distance: 535.2
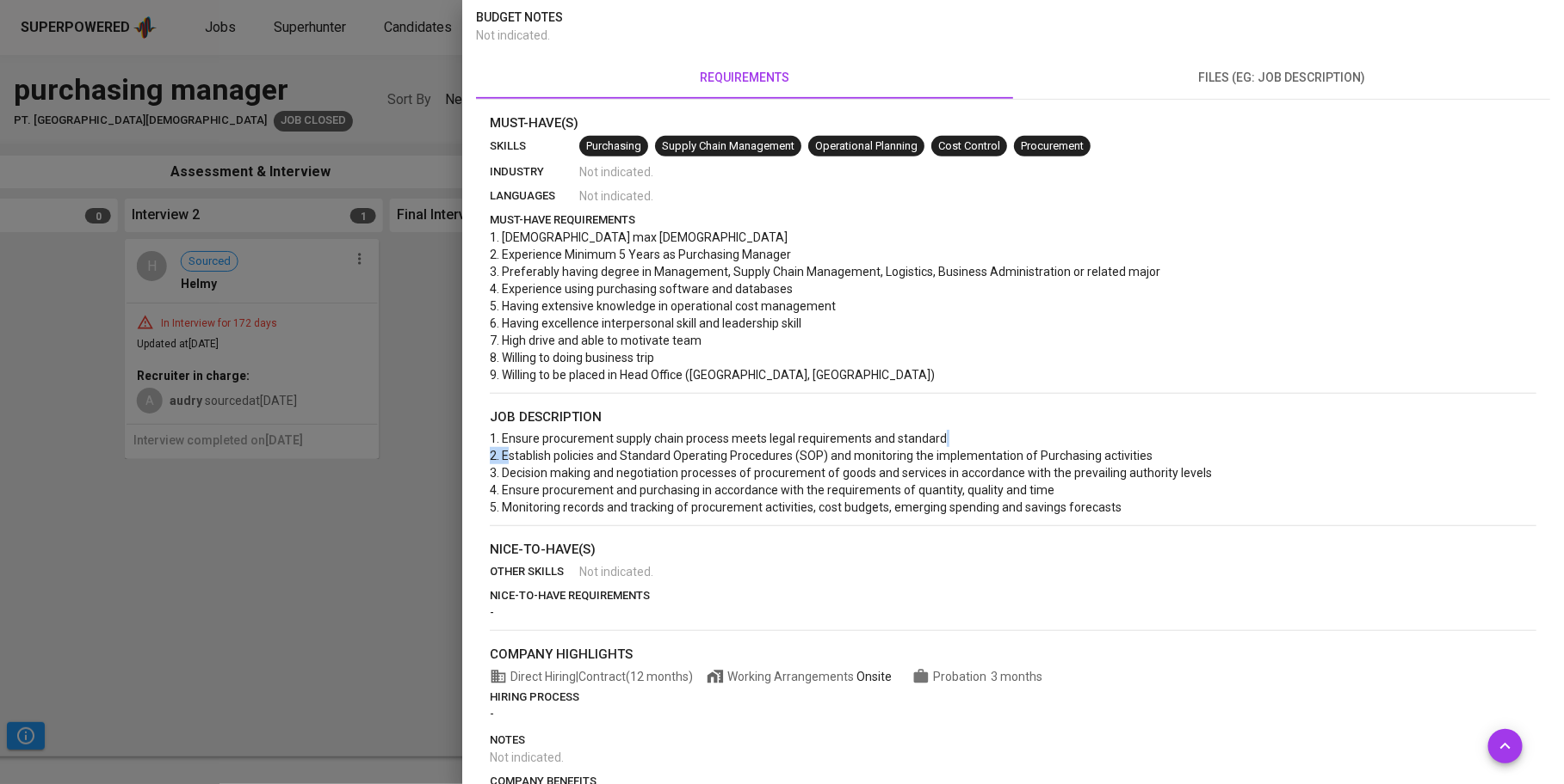
click at [1043, 438] on p "1. Ensure procurement supply chain process meets legal requirements and standar…" at bounding box center [1013, 473] width 1047 height 86
click at [877, 459] on span "1. Ensure procurement supply chain process meets legal requirements and standar…" at bounding box center [852, 474] width 724 height 83
drag, startPoint x: 607, startPoint y: 438, endPoint x: 735, endPoint y: 431, distance: 128.2
click at [737, 432] on span "1. Ensure procurement supply chain process meets legal requirements and standar…" at bounding box center [852, 474] width 724 height 83
click at [623, 438] on span "1. Ensure procurement supply chain process meets legal requirements and standar…" at bounding box center [852, 474] width 724 height 83
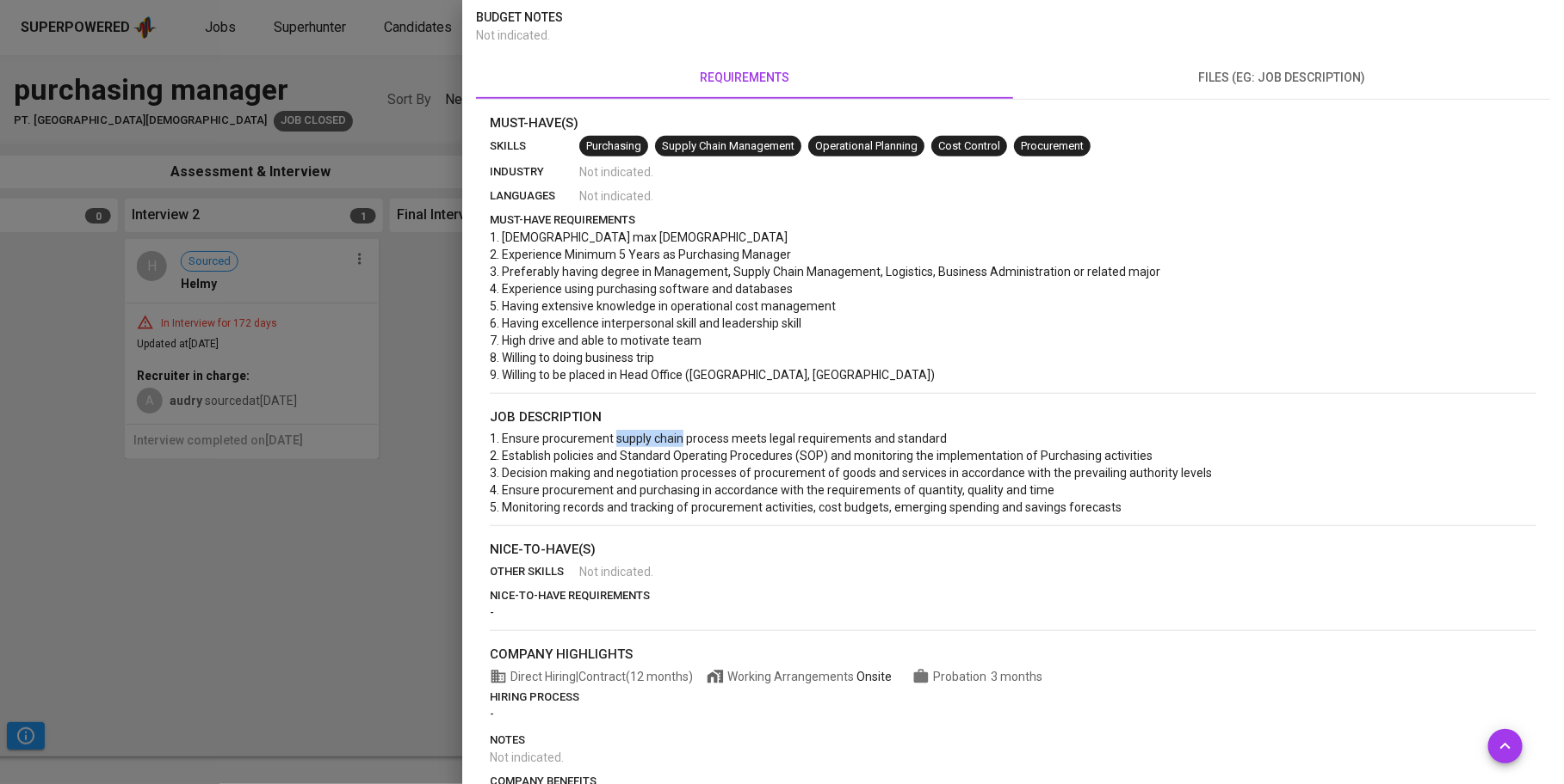
drag, startPoint x: 614, startPoint y: 437, endPoint x: 680, endPoint y: 432, distance: 66.2
click at [680, 432] on span "1. Ensure procurement supply chain process meets legal requirements and standar…" at bounding box center [852, 474] width 724 height 83
copy span "supply chain"
click at [725, 411] on p "job description" at bounding box center [1013, 417] width 1047 height 20
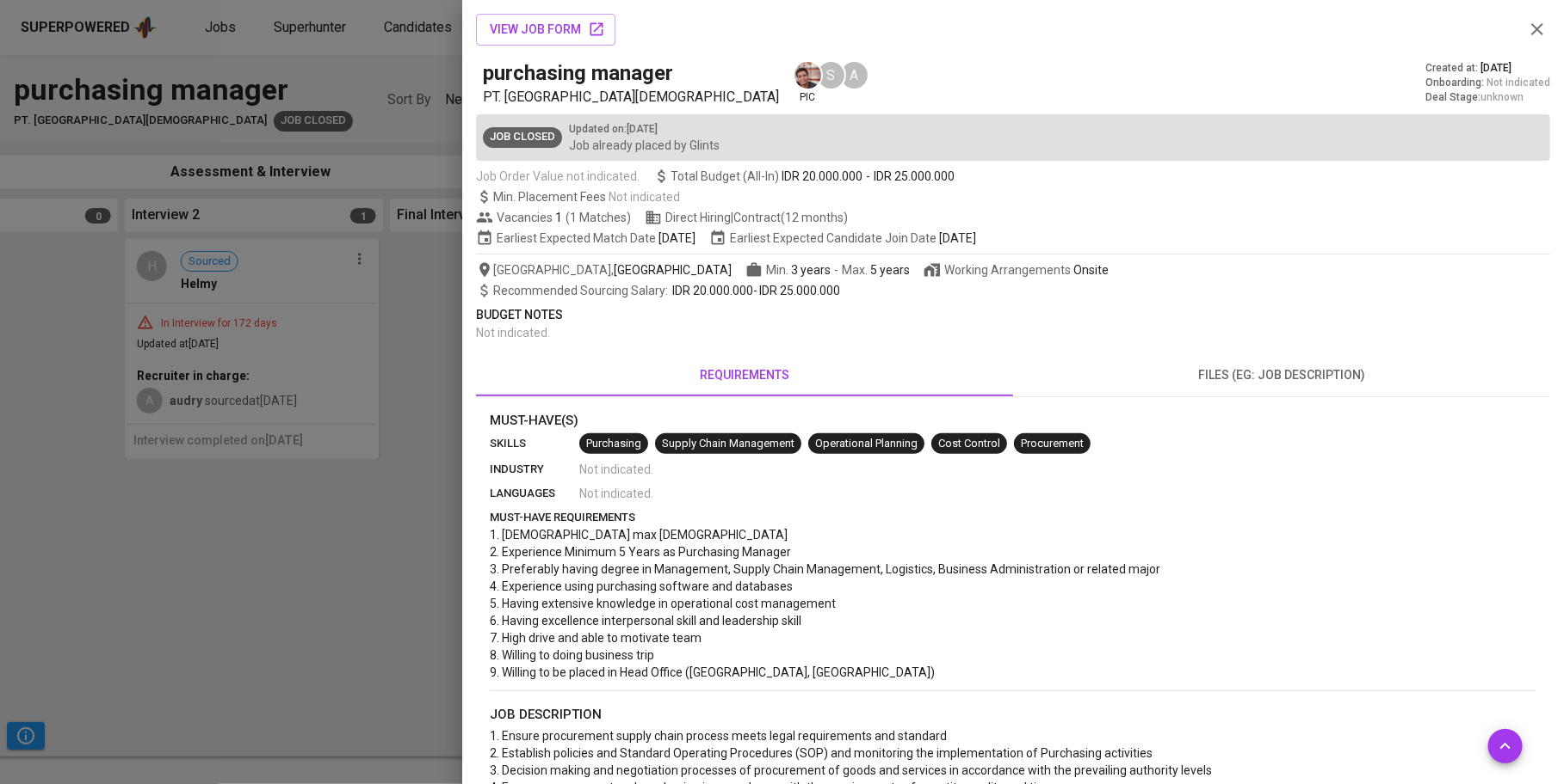
scroll to position [346, 0]
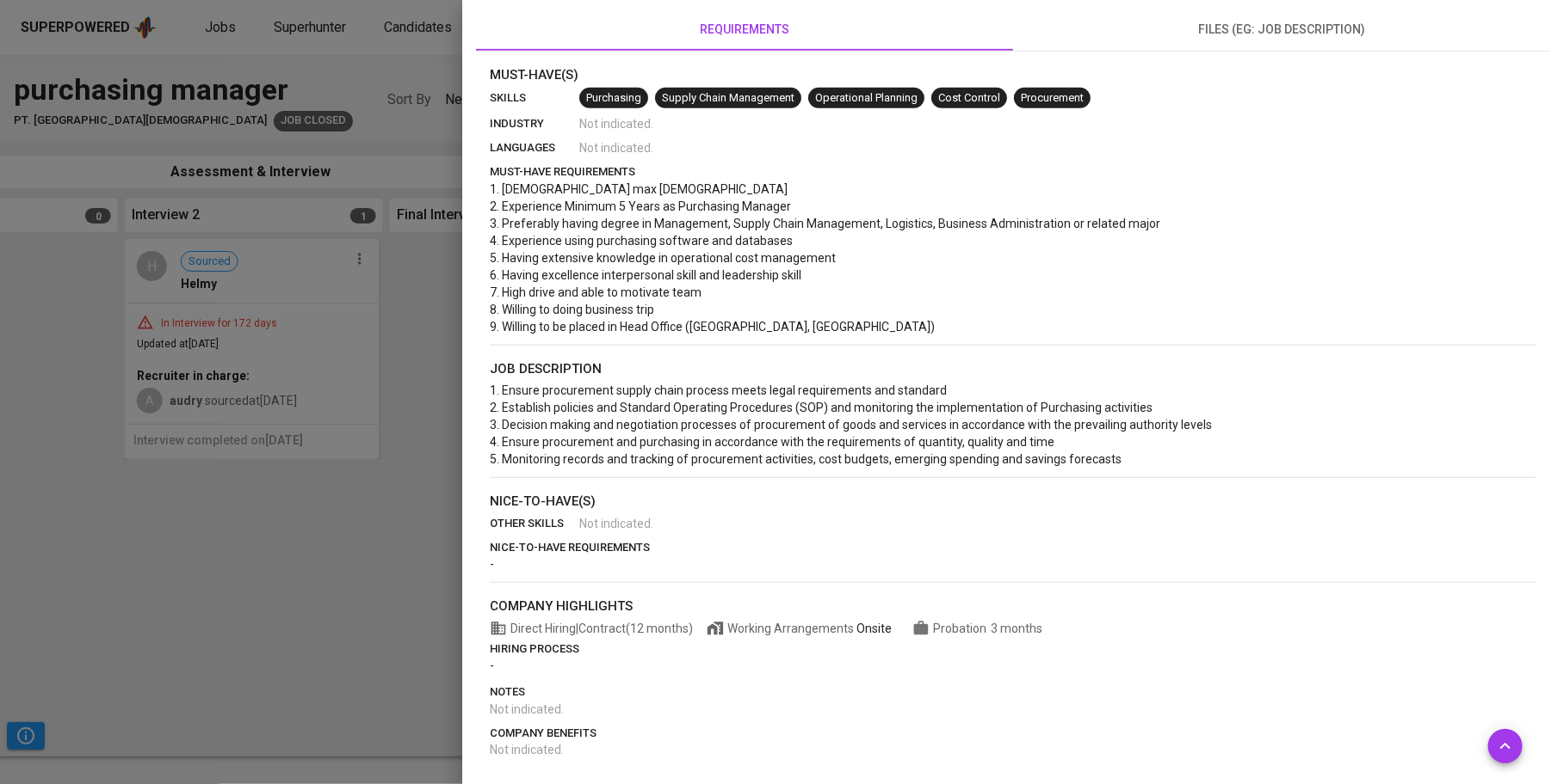
click at [202, 147] on div at bounding box center [782, 392] width 1564 height 784
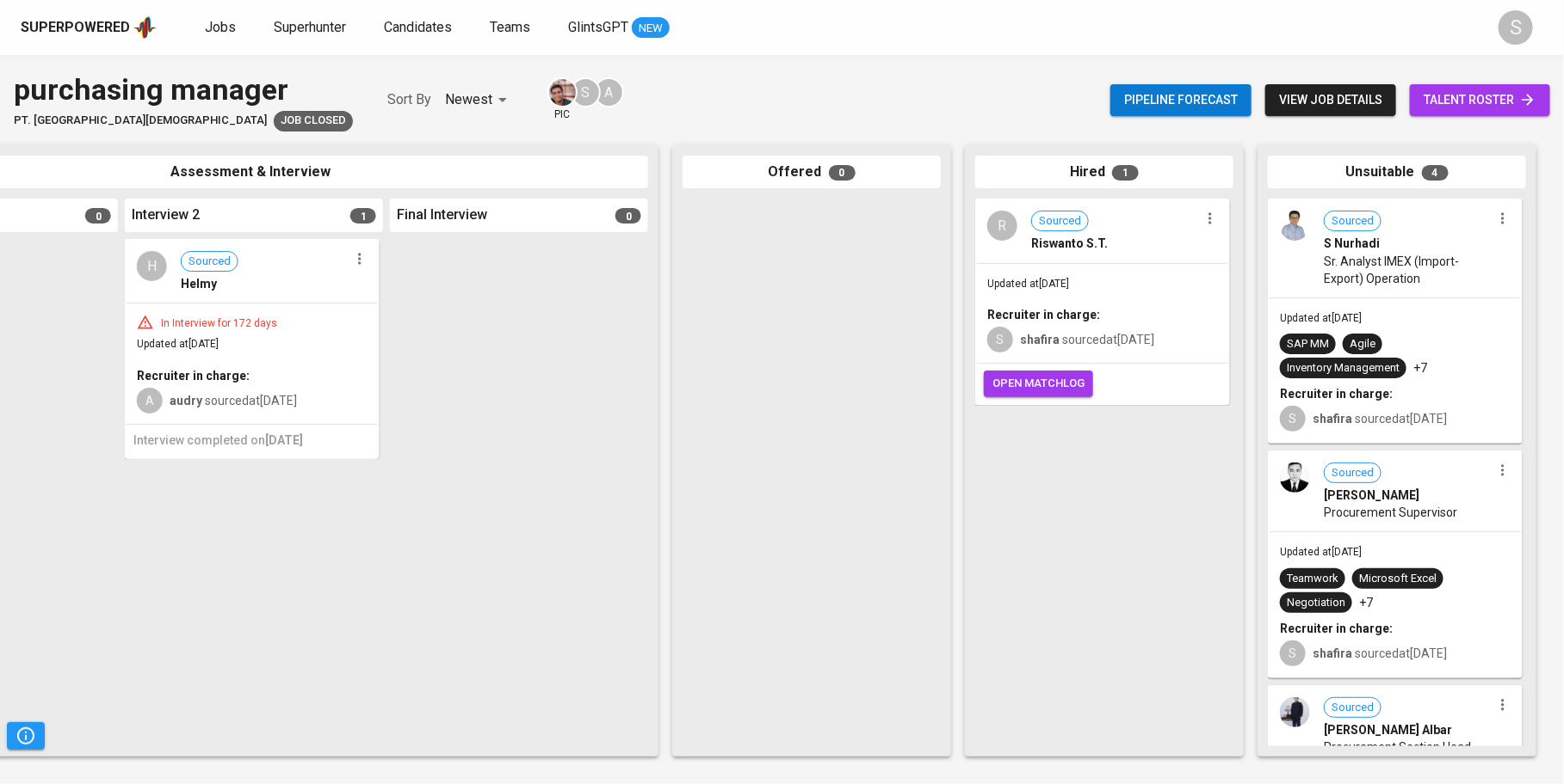
click at [212, 69] on div "purchasing manager" at bounding box center [183, 90] width 339 height 43
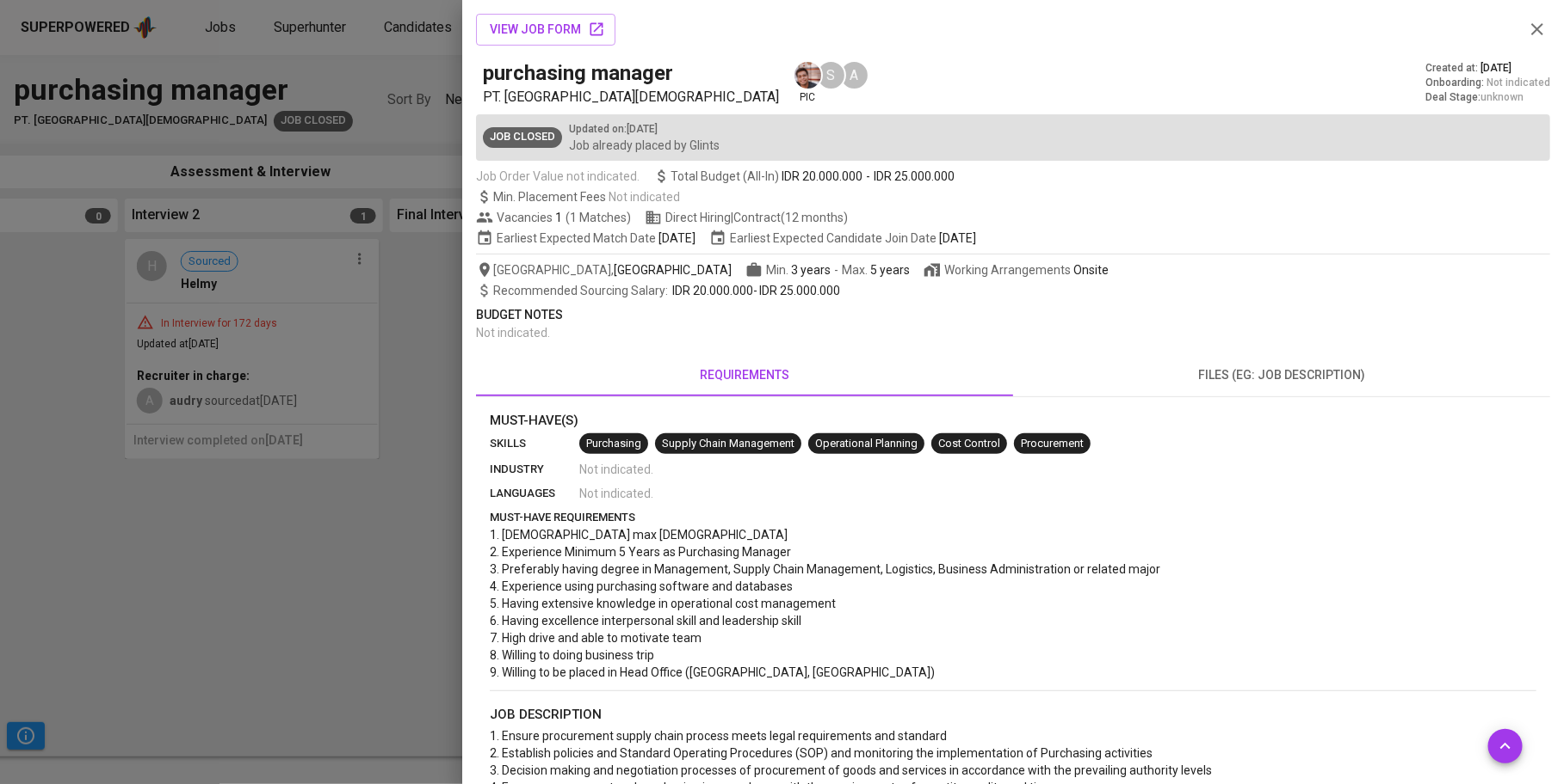
click at [401, 420] on div at bounding box center [782, 392] width 1564 height 784
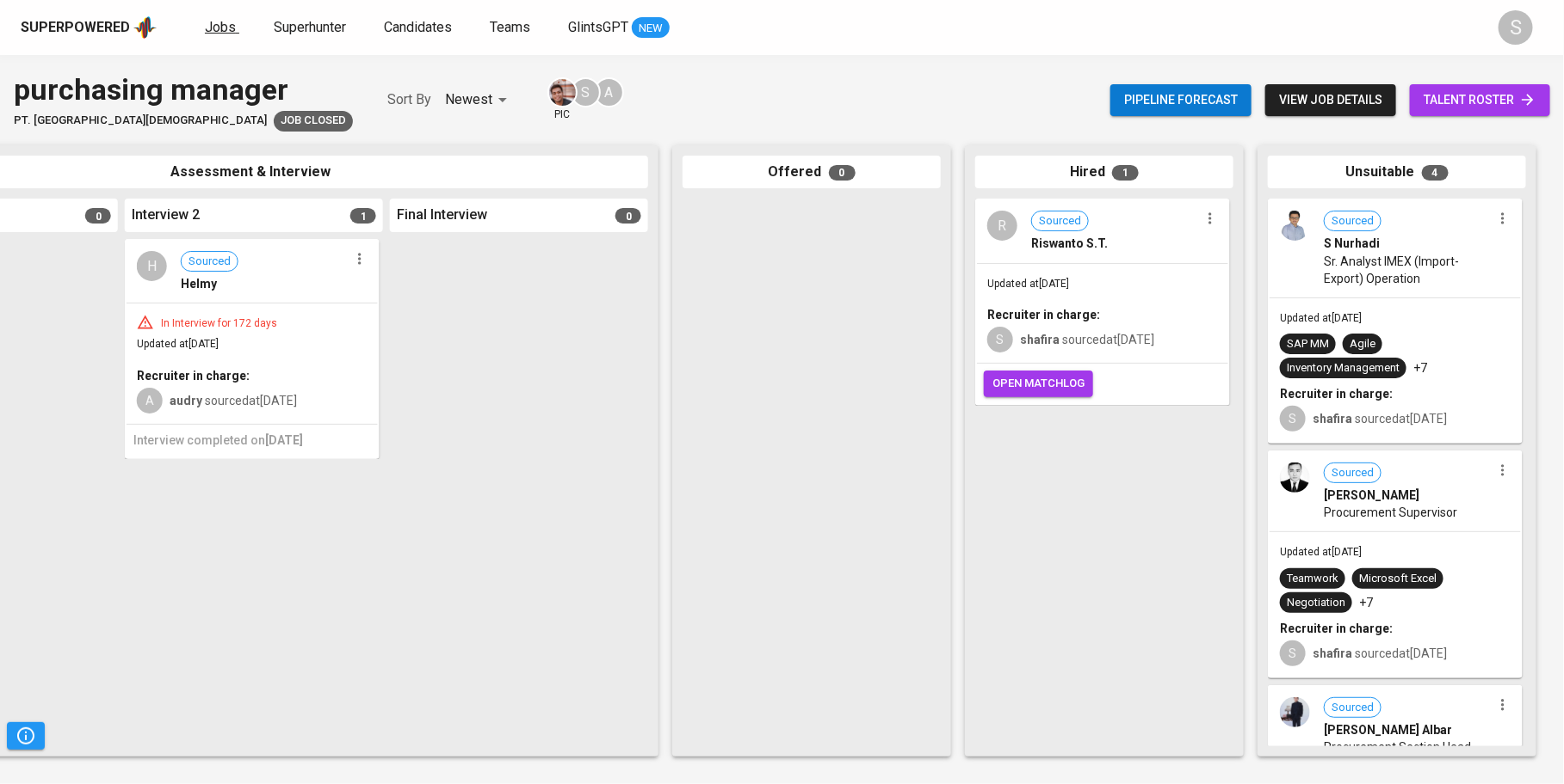
click at [205, 21] on span "Jobs" at bounding box center [220, 27] width 31 height 17
